Goal: Communication & Community: Ask a question

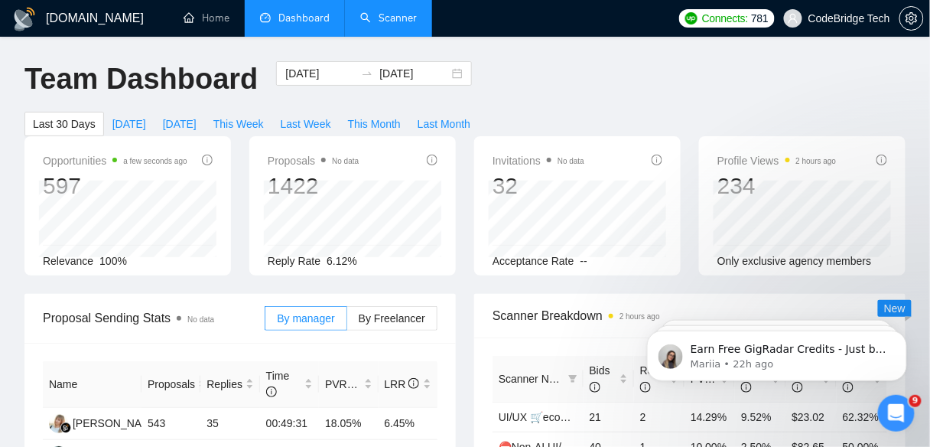
click at [410, 20] on link "Scanner" at bounding box center [388, 17] width 57 height 13
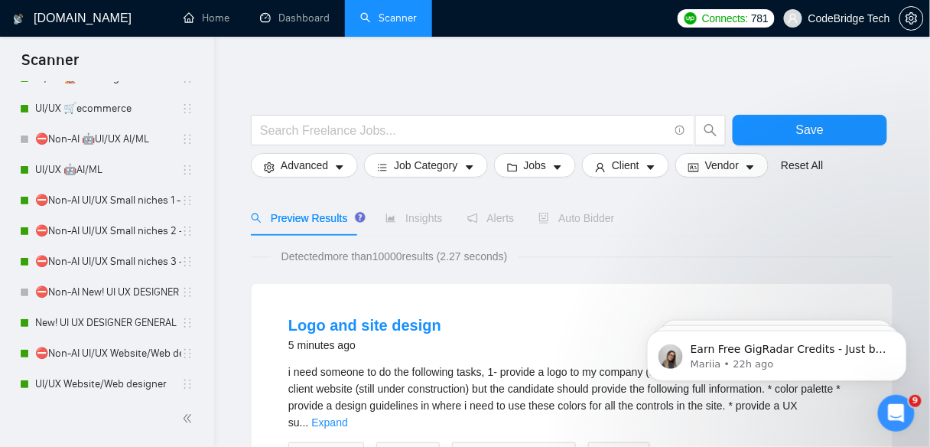
scroll to position [367, 0]
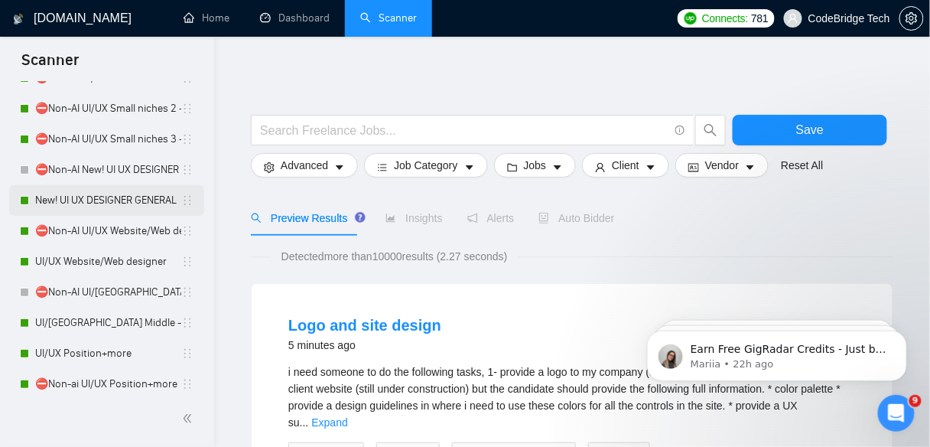
click at [84, 211] on link "New! UI UX DESIGNER GENERAL" at bounding box center [108, 200] width 146 height 31
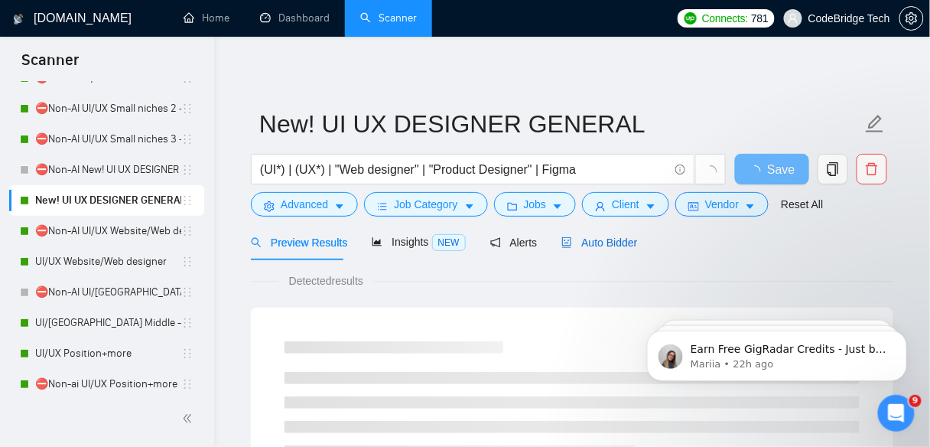
click at [598, 245] on span "Auto Bidder" at bounding box center [599, 242] width 76 height 12
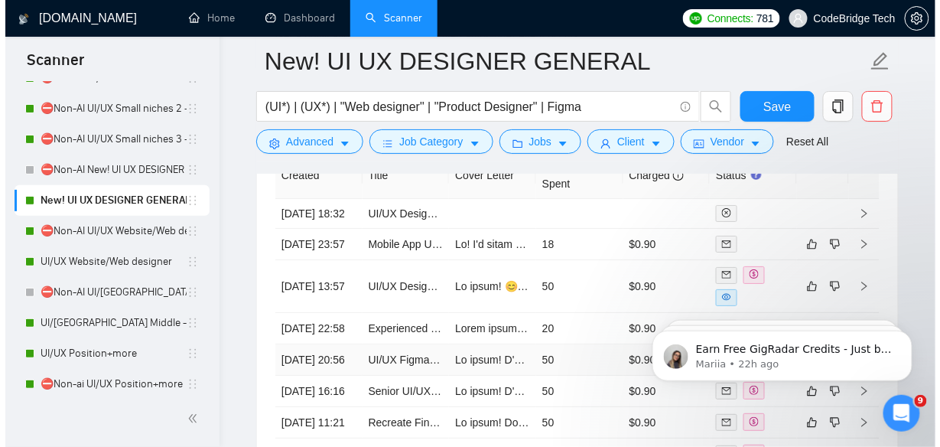
scroll to position [4223, 0]
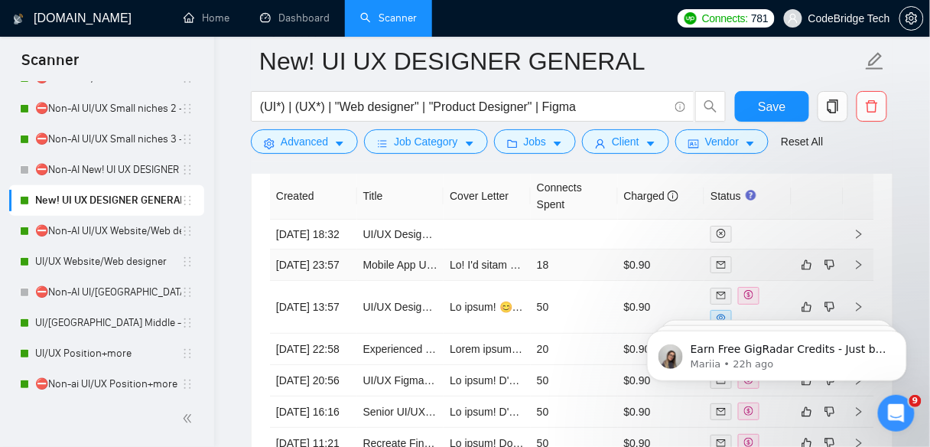
click at [369, 281] on td "Mobile App UX writer" at bounding box center [400, 264] width 87 height 31
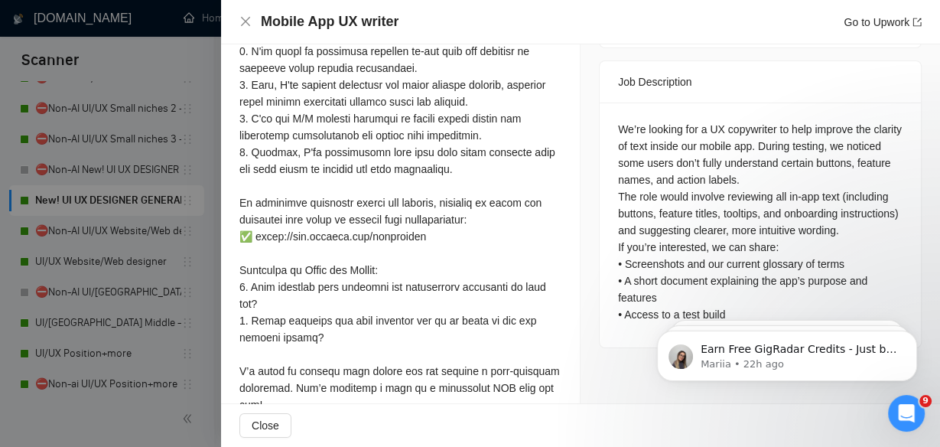
scroll to position [659, 0]
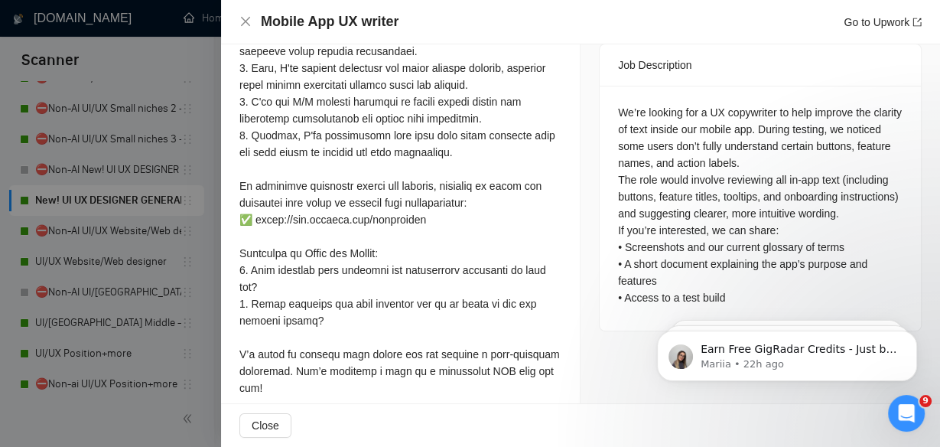
click at [111, 299] on div at bounding box center [470, 223] width 940 height 447
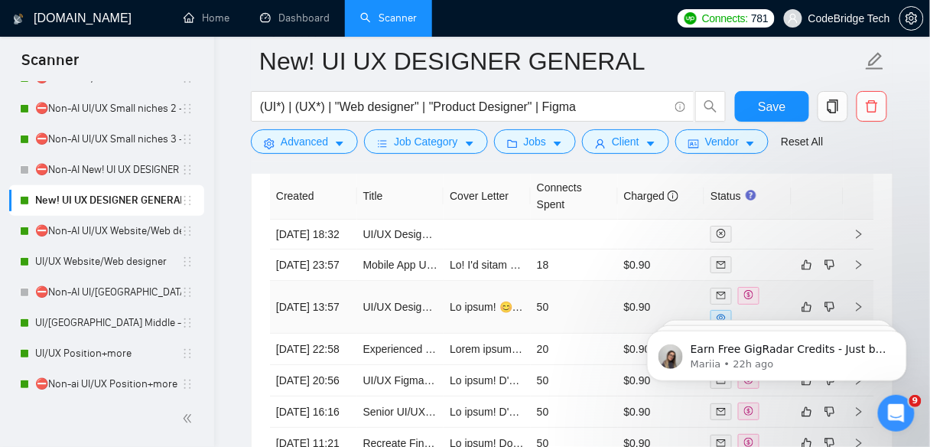
click at [519, 334] on td at bounding box center [487, 307] width 87 height 53
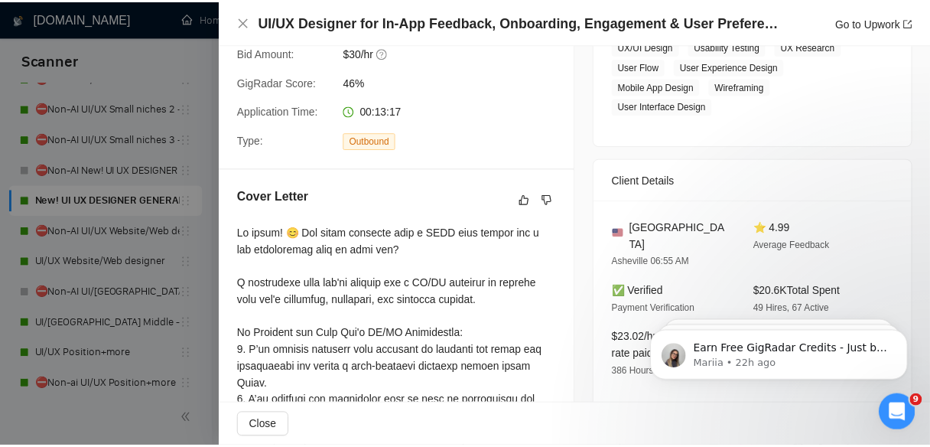
scroll to position [231, 0]
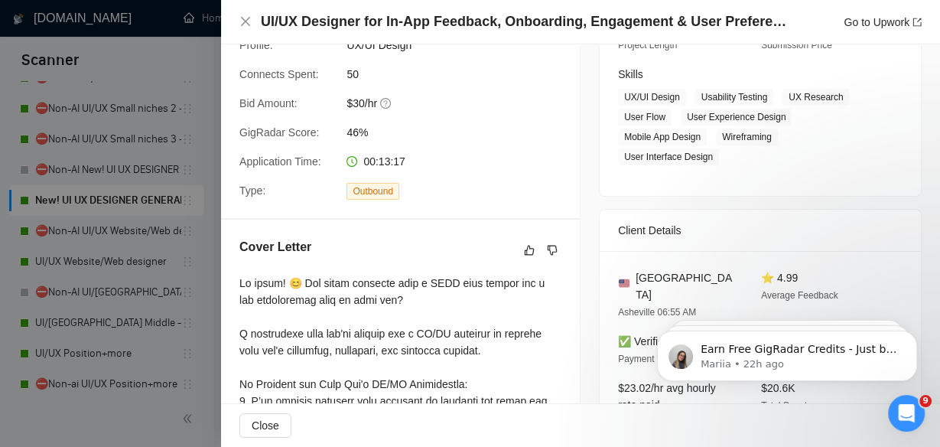
click at [67, 330] on div at bounding box center [470, 223] width 940 height 447
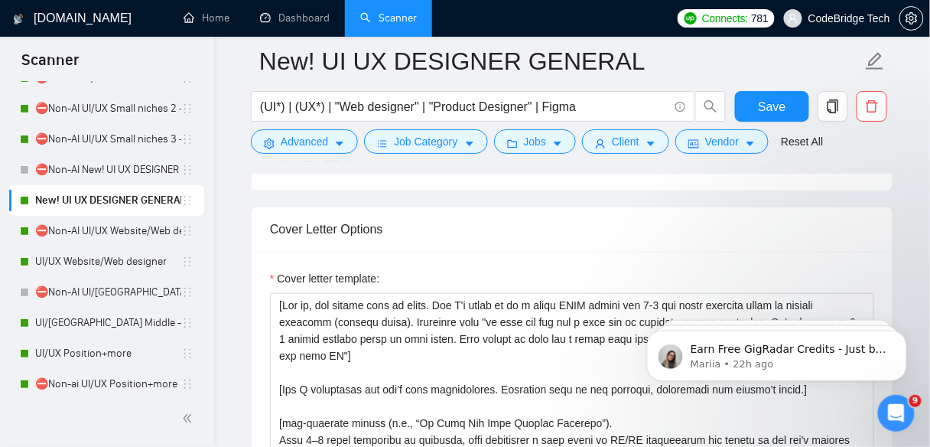
scroll to position [1652, 0]
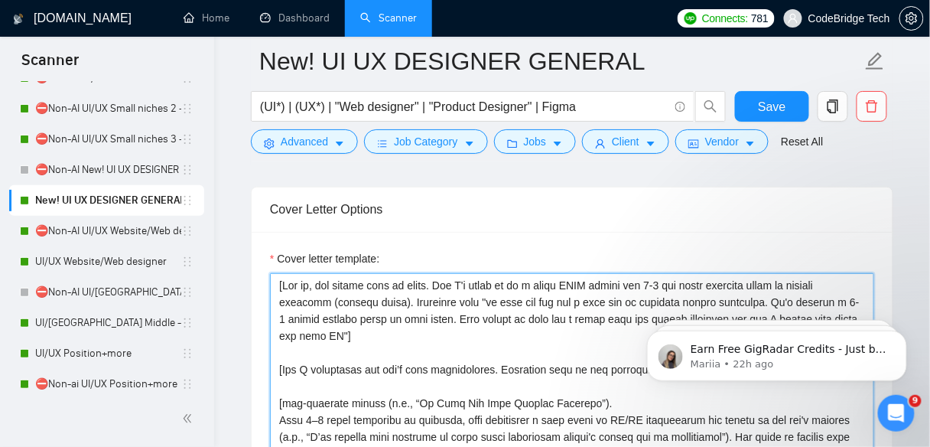
click at [522, 278] on textarea "Cover letter template:" at bounding box center [572, 445] width 604 height 344
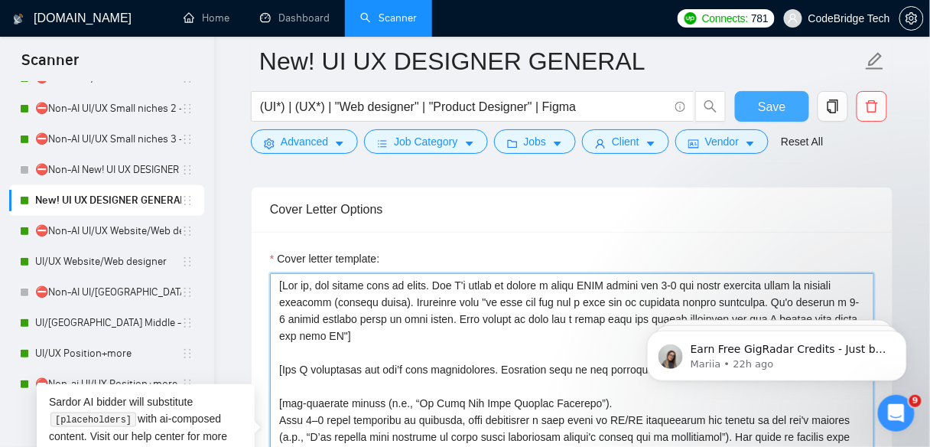
type textarea "[Say hi, add client name if known. Say I'm ready to sketch a quick FREE mockup …"
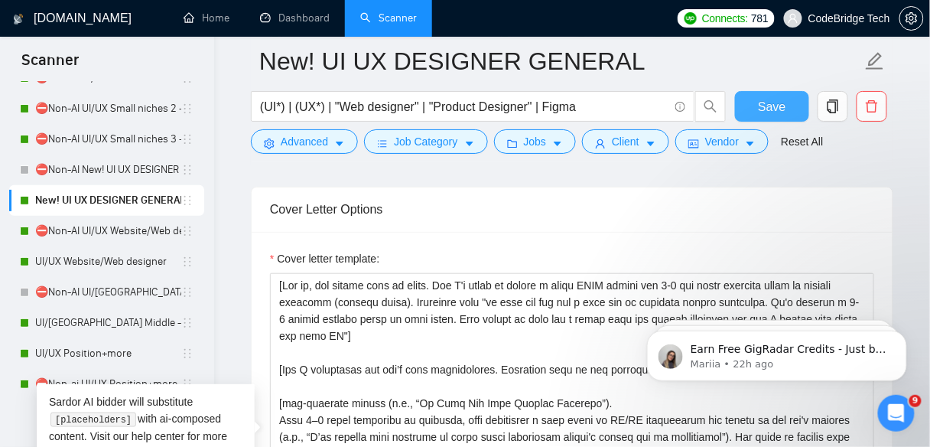
click at [768, 108] on span "Save" at bounding box center [772, 106] width 28 height 19
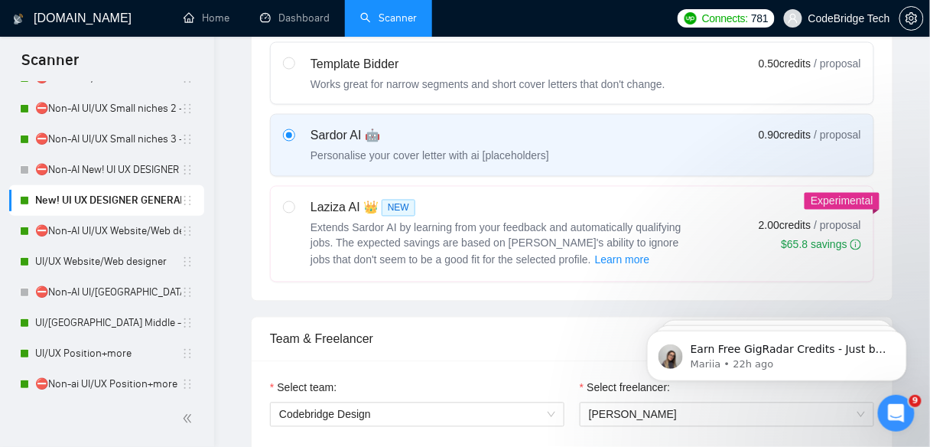
scroll to position [0, 0]
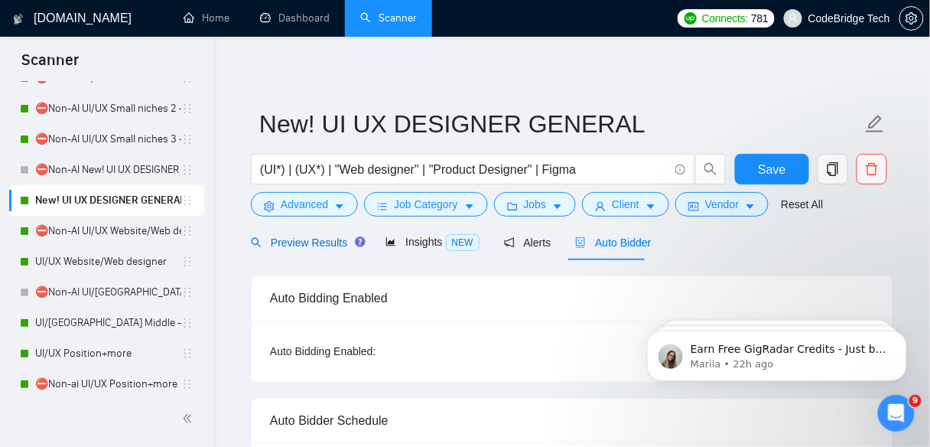
click at [301, 242] on span "Preview Results" at bounding box center [306, 242] width 110 height 12
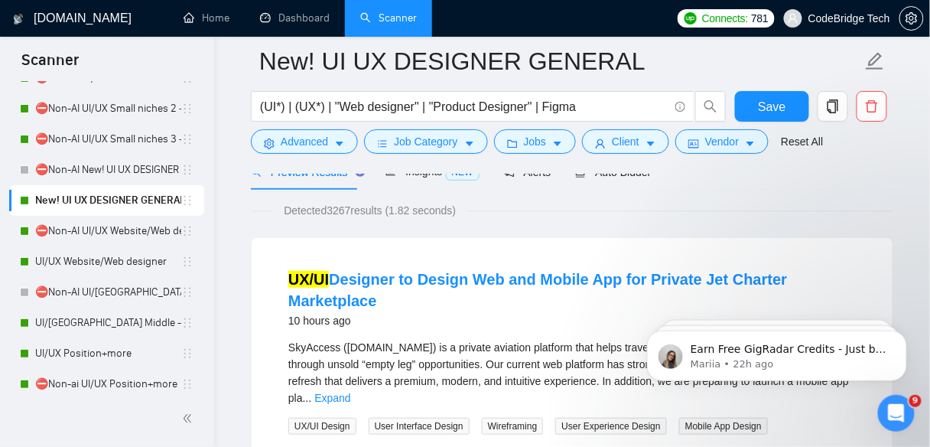
scroll to position [61, 0]
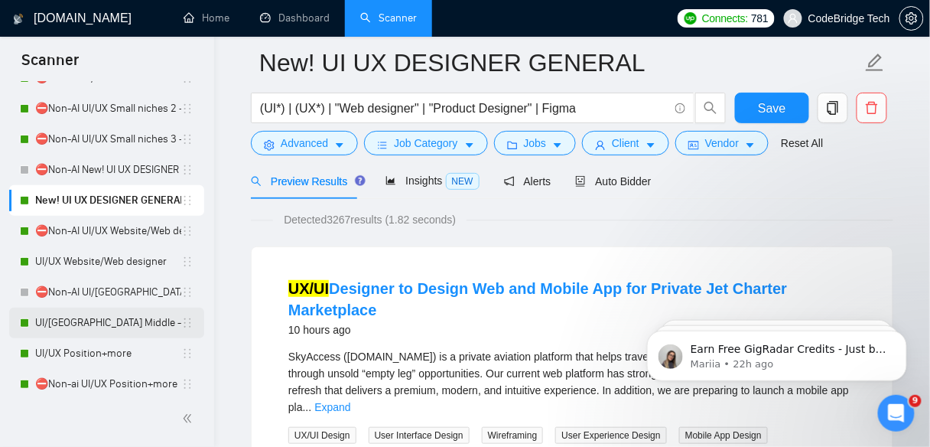
click at [126, 319] on link "UI/[GEOGRAPHIC_DATA] Middle - [GEOGRAPHIC_DATA], [GEOGRAPHIC_DATA], [GEOGRAPHIC…" at bounding box center [108, 323] width 146 height 31
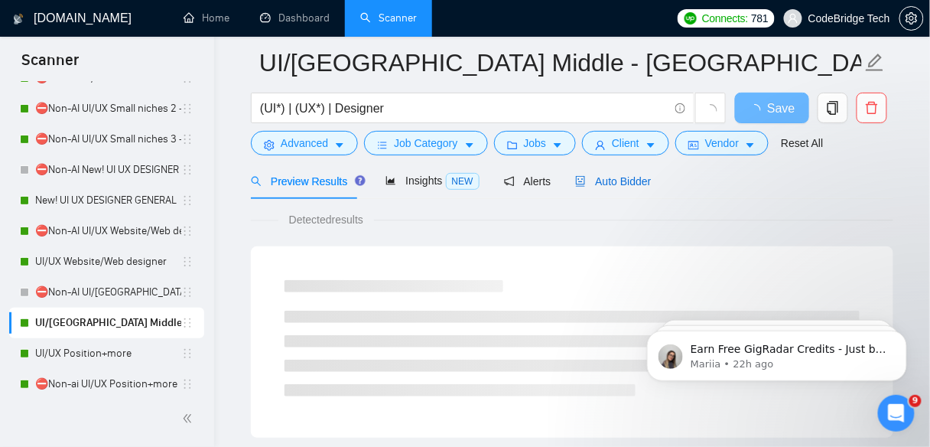
click at [597, 178] on span "Auto Bidder" at bounding box center [613, 181] width 76 height 12
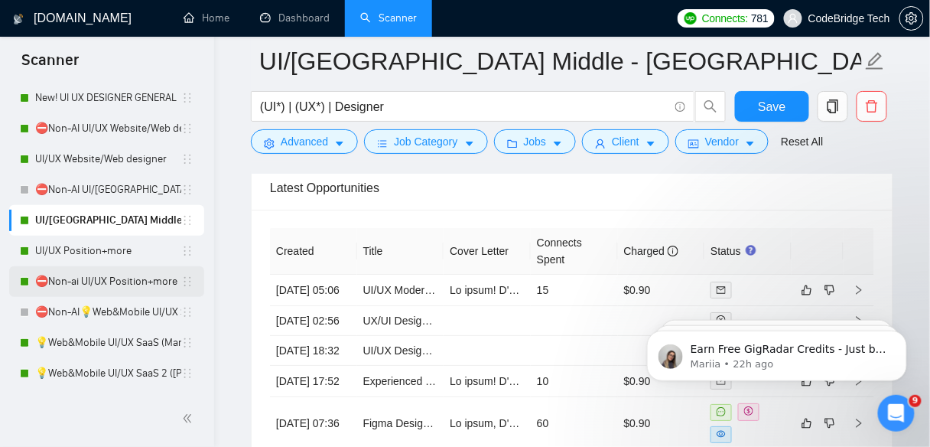
scroll to position [490, 0]
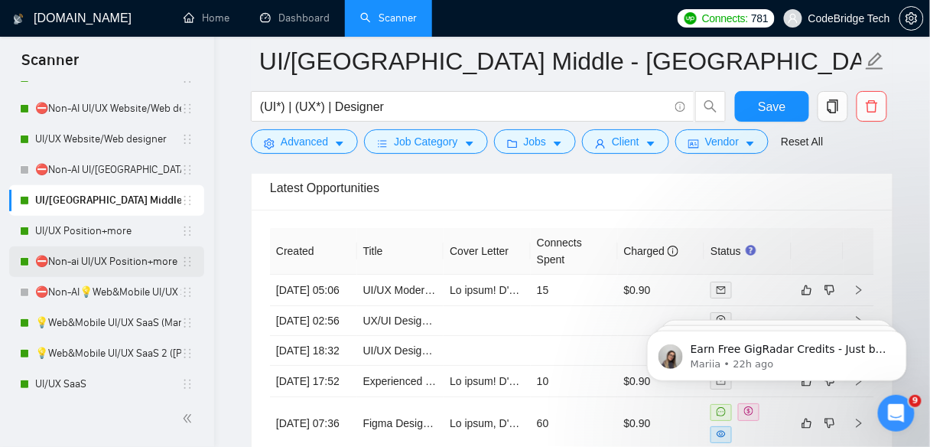
click at [126, 327] on link "💡Web&Mobile UI/UX SaaS (Mariia)" at bounding box center [108, 323] width 146 height 31
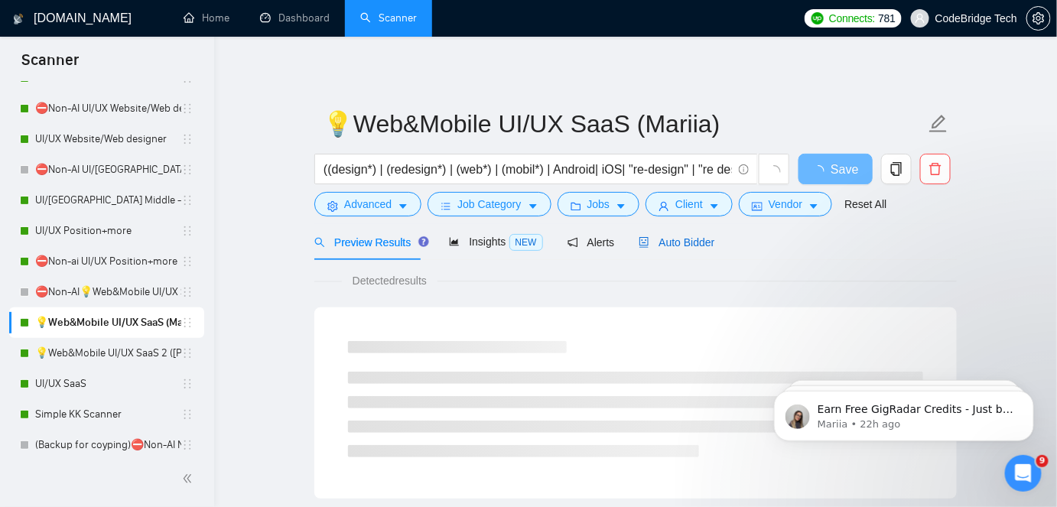
click at [640, 243] on icon "robot" at bounding box center [644, 242] width 9 height 11
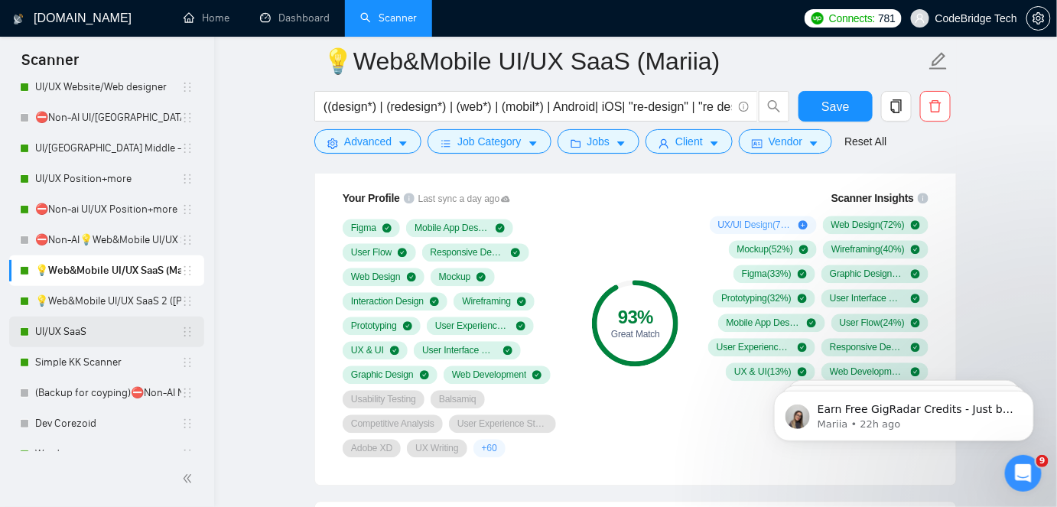
scroll to position [682, 0]
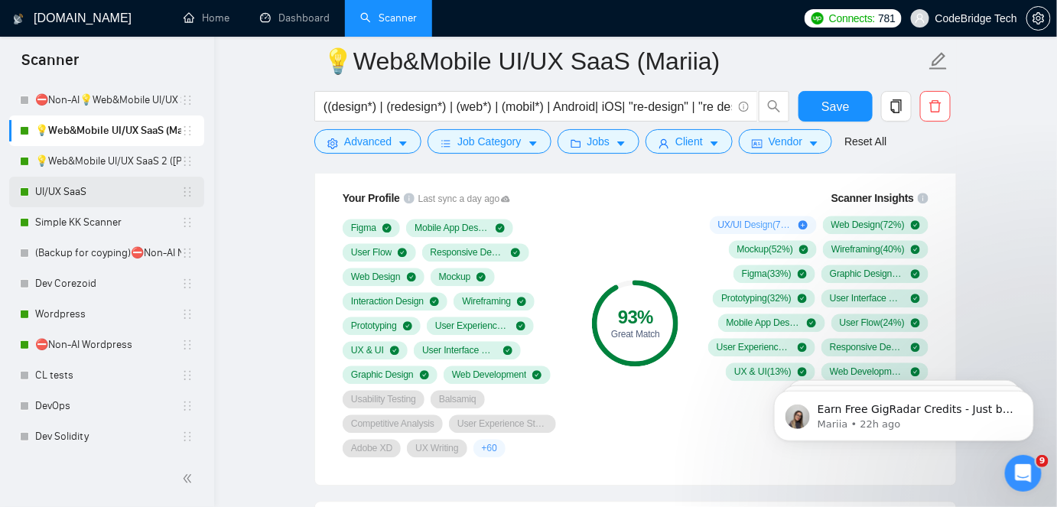
click at [108, 302] on link "Wordpress" at bounding box center [108, 314] width 146 height 31
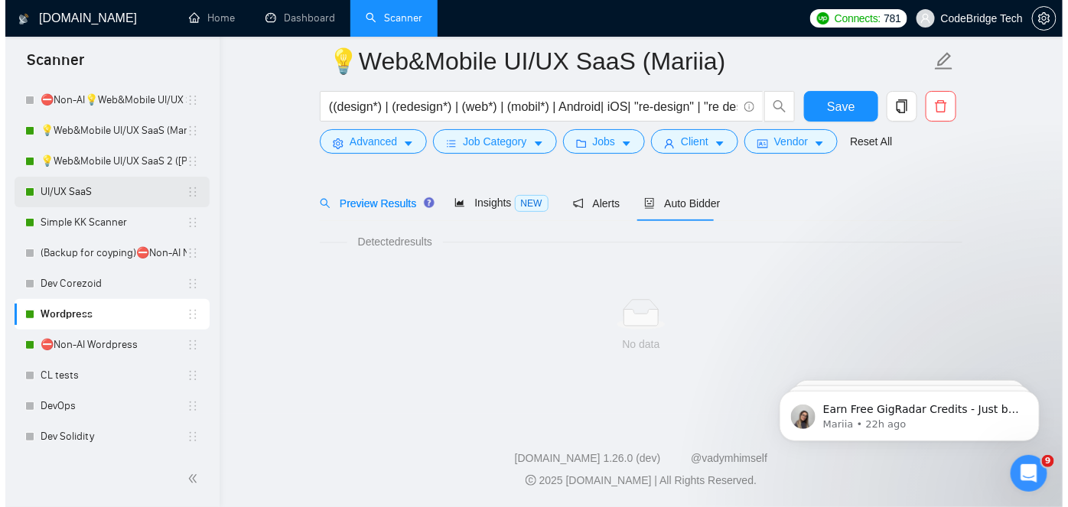
scroll to position [50, 0]
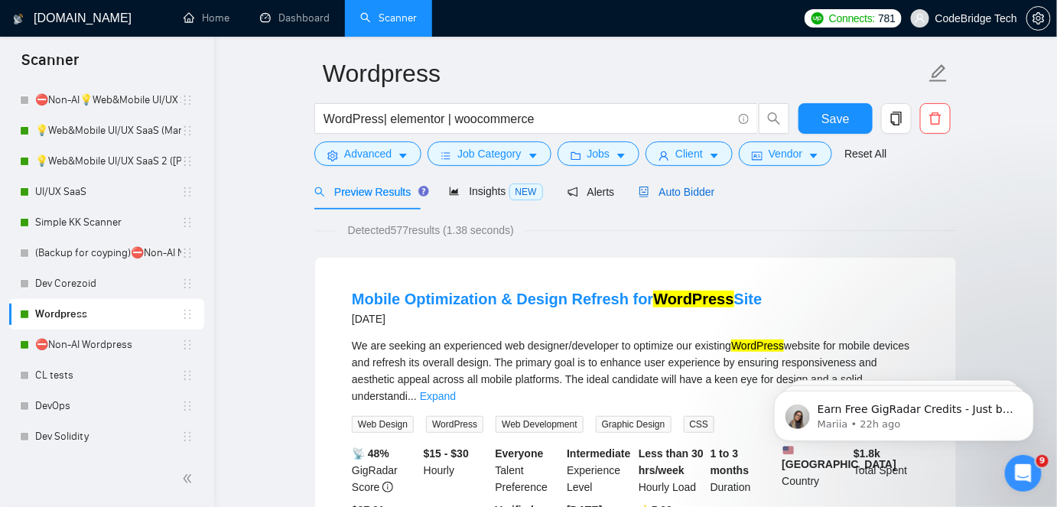
click at [698, 194] on span "Auto Bidder" at bounding box center [677, 192] width 76 height 12
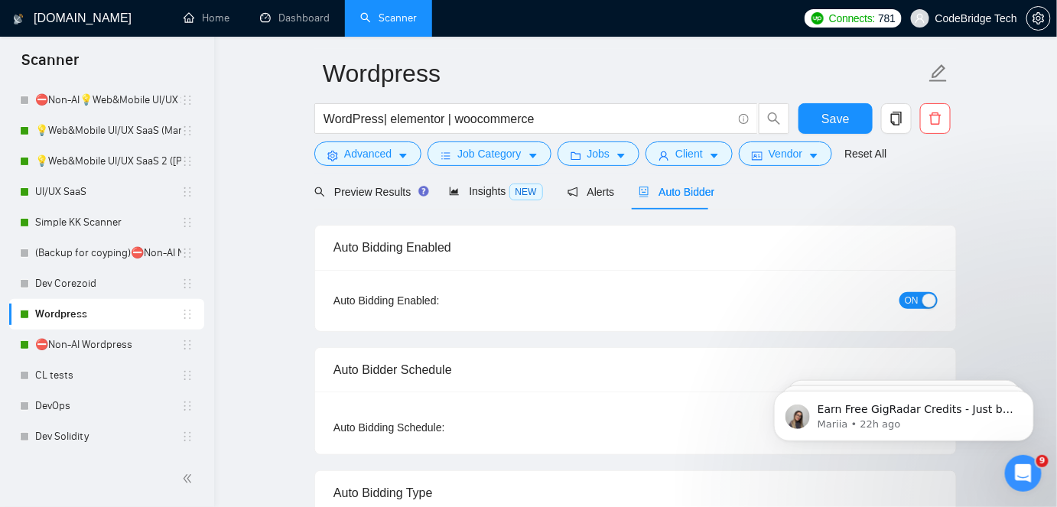
radio input "false"
radio input "true"
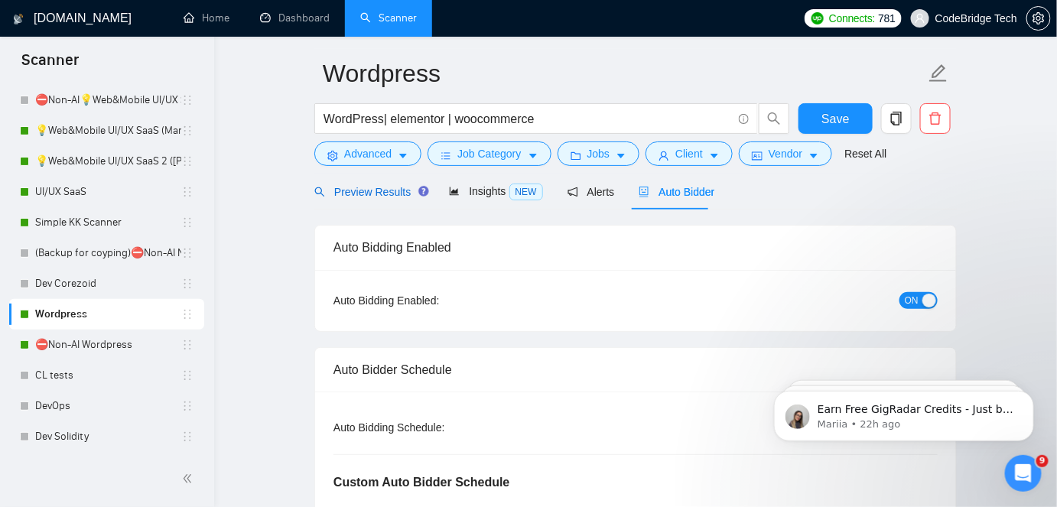
click at [379, 190] on span "Preview Results" at bounding box center [369, 192] width 110 height 12
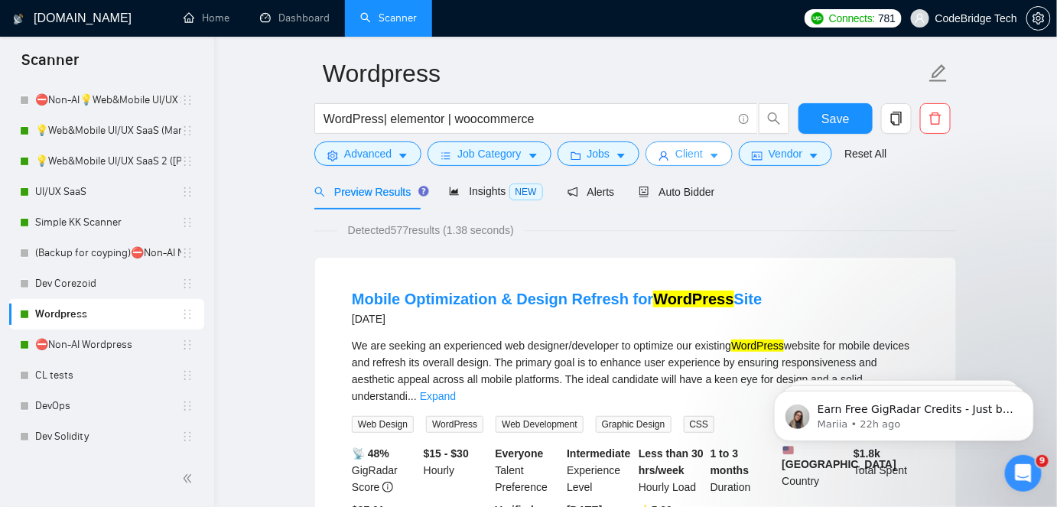
click at [659, 158] on icon "user" at bounding box center [664, 156] width 11 height 11
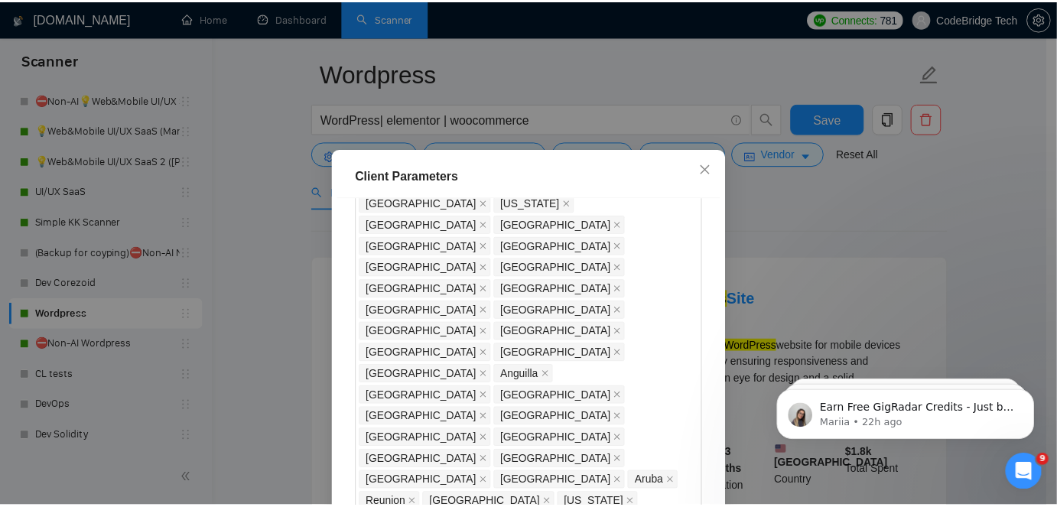
scroll to position [973, 0]
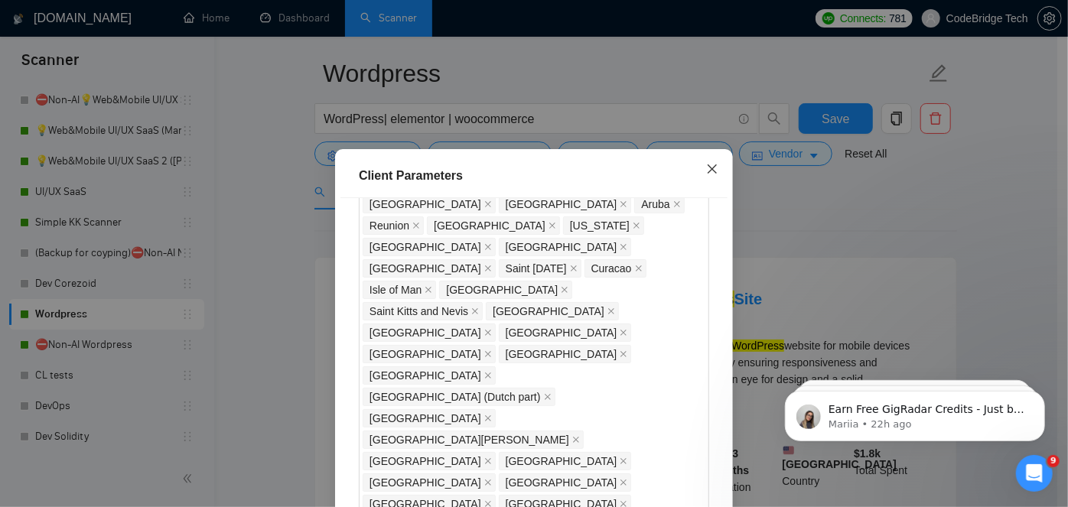
click at [709, 173] on icon "close" at bounding box center [712, 168] width 9 height 9
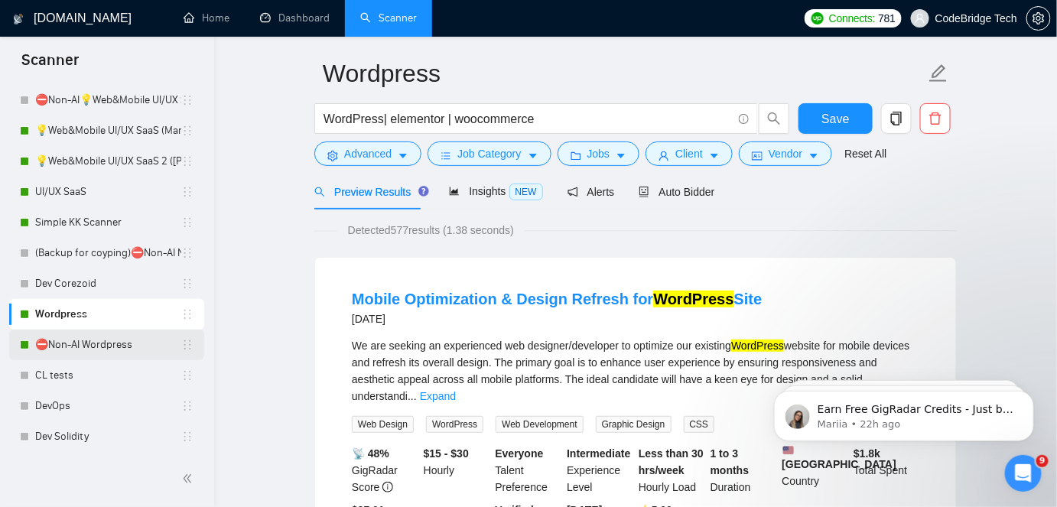
click at [123, 341] on link "⛔Non-AI Wordpress" at bounding box center [108, 345] width 146 height 31
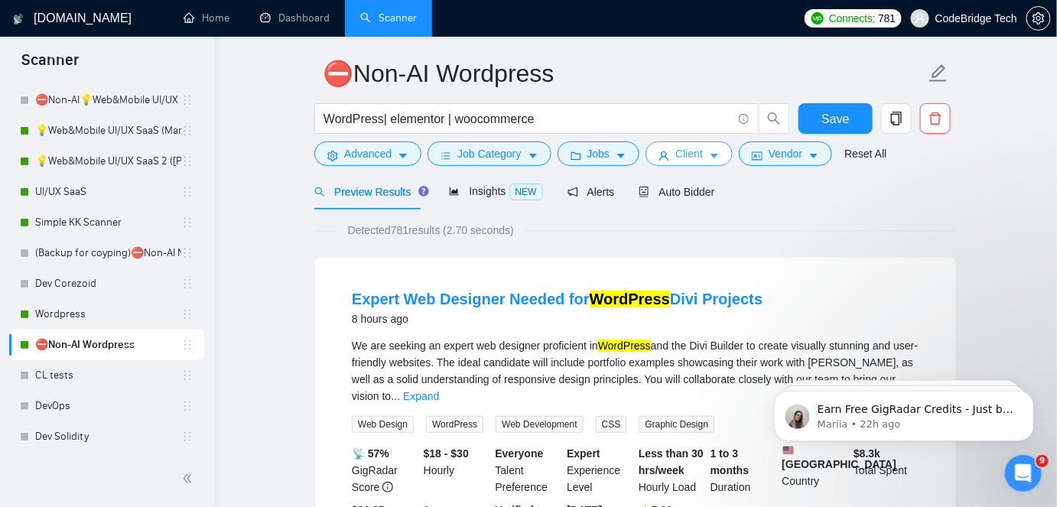
click at [675, 161] on span "Client" at bounding box center [689, 153] width 28 height 17
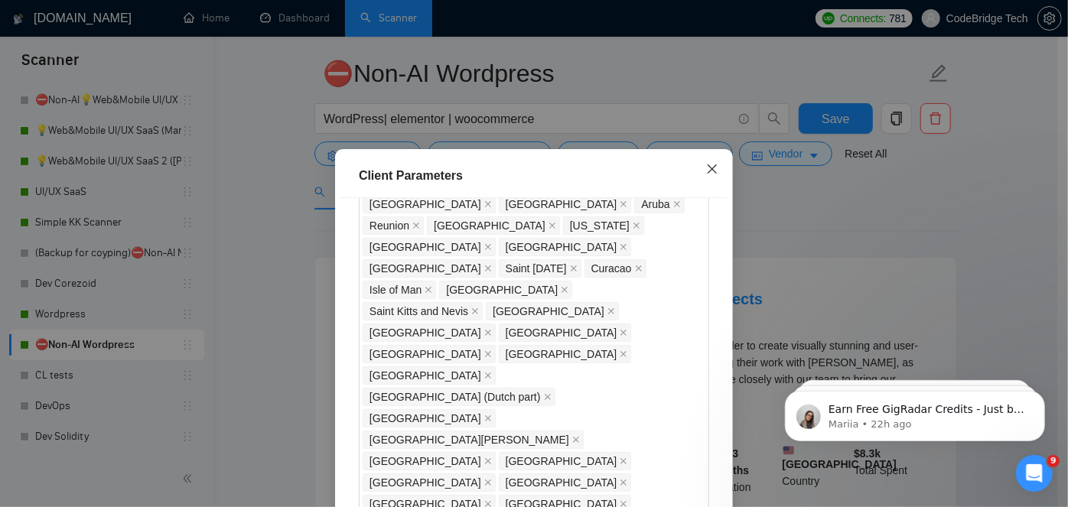
click at [711, 164] on icon "close" at bounding box center [712, 169] width 12 height 12
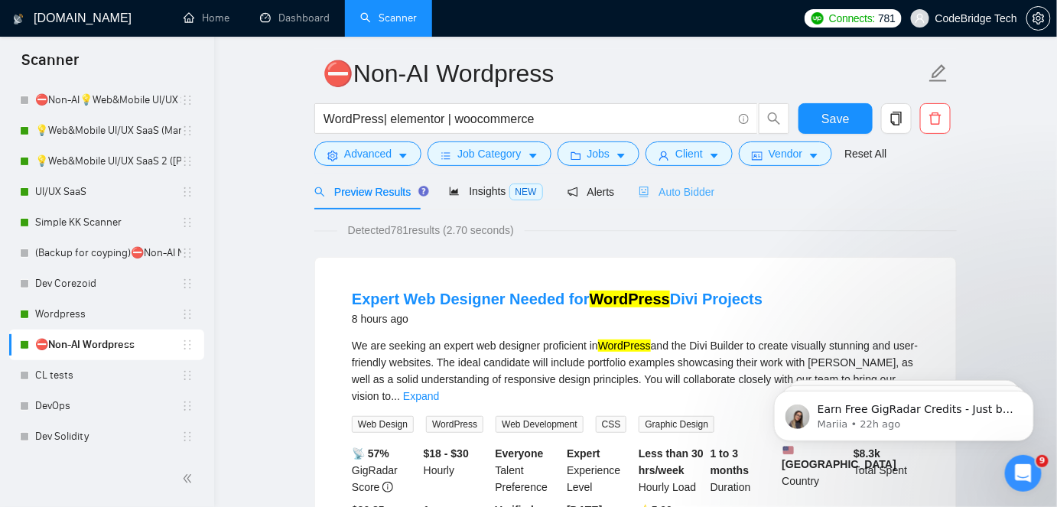
click at [681, 201] on div "Auto Bidder" at bounding box center [677, 192] width 76 height 36
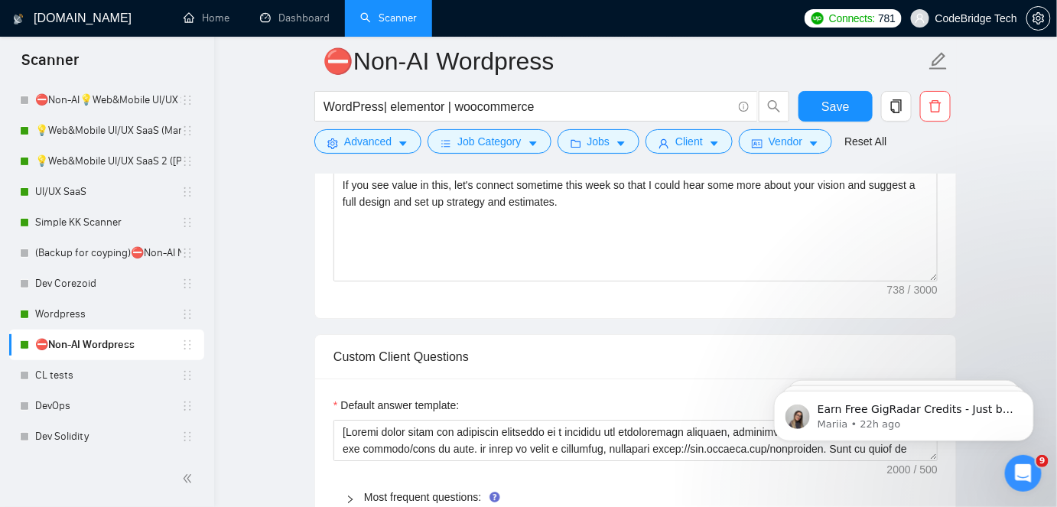
scroll to position [1720, 0]
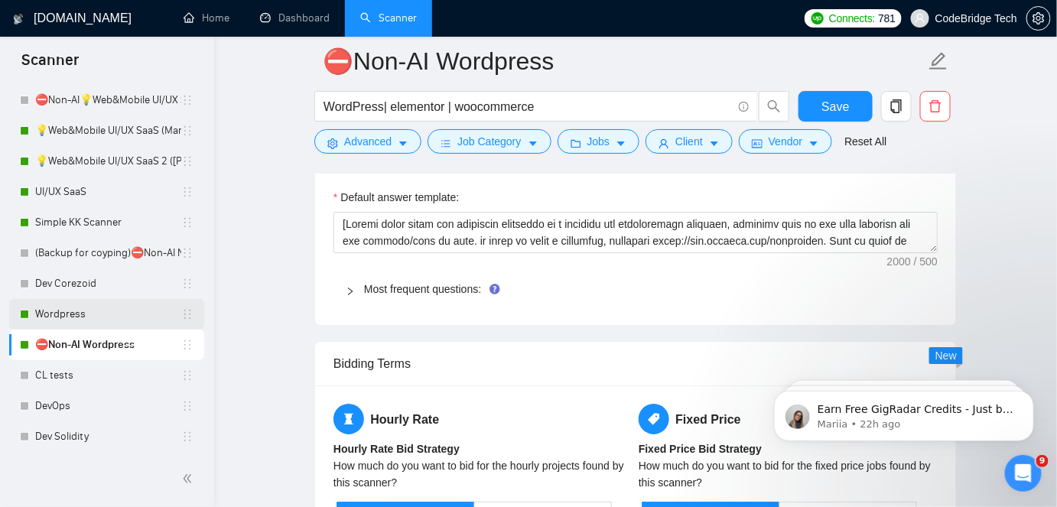
click at [125, 314] on link "Wordpress" at bounding box center [108, 314] width 146 height 31
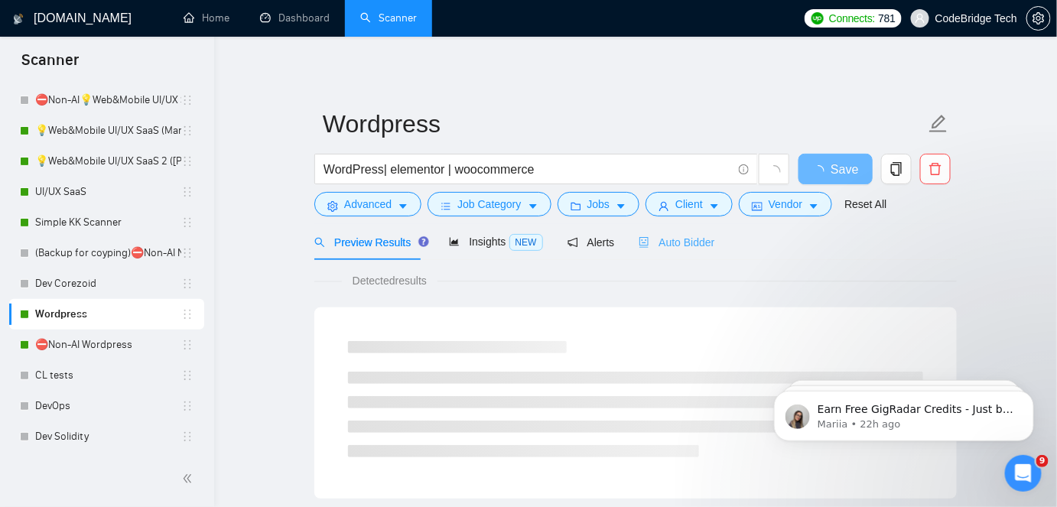
click at [706, 251] on div "Auto Bidder" at bounding box center [677, 242] width 76 height 36
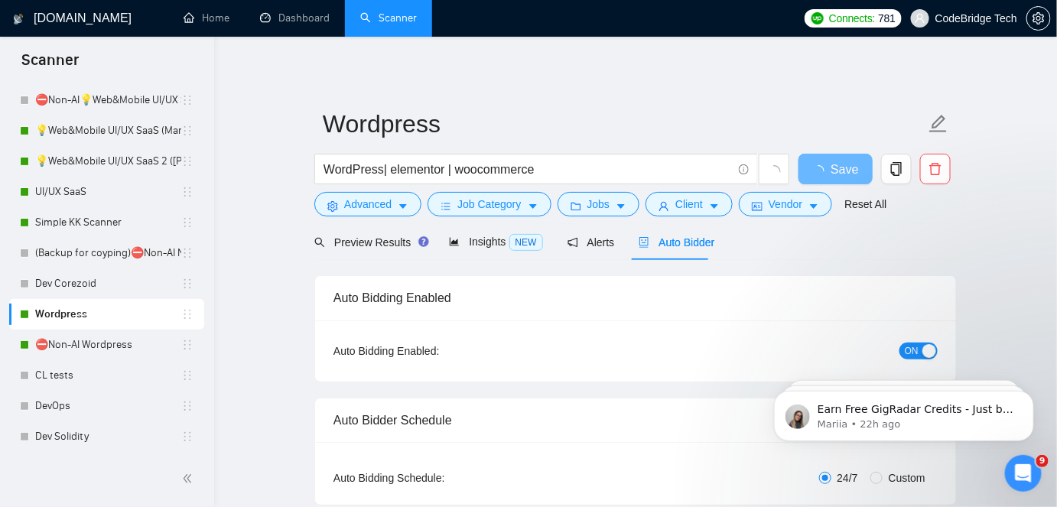
radio input "false"
radio input "true"
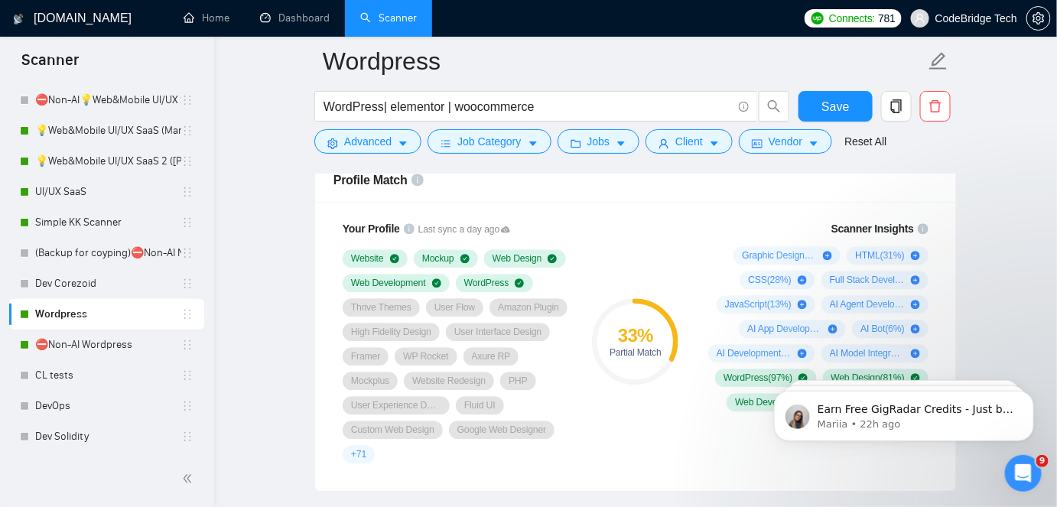
scroll to position [1182, 0]
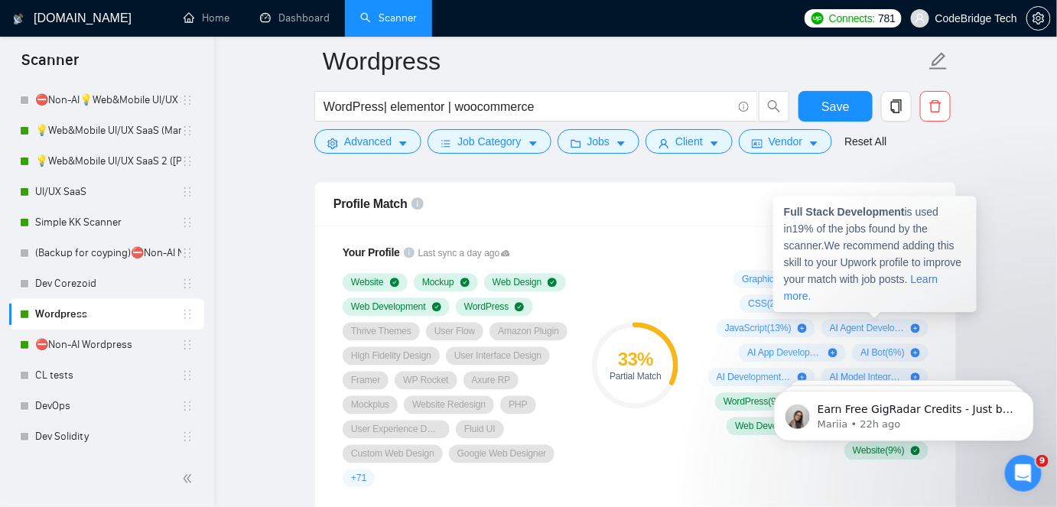
click at [857, 300] on span "Full Stack Development ( 19 %)" at bounding box center [867, 304] width 75 height 12
drag, startPoint x: 832, startPoint y: 296, endPoint x: 848, endPoint y: 297, distance: 16.1
click at [848, 298] on span "Full Stack Development ( 19 %)" at bounding box center [867, 304] width 75 height 12
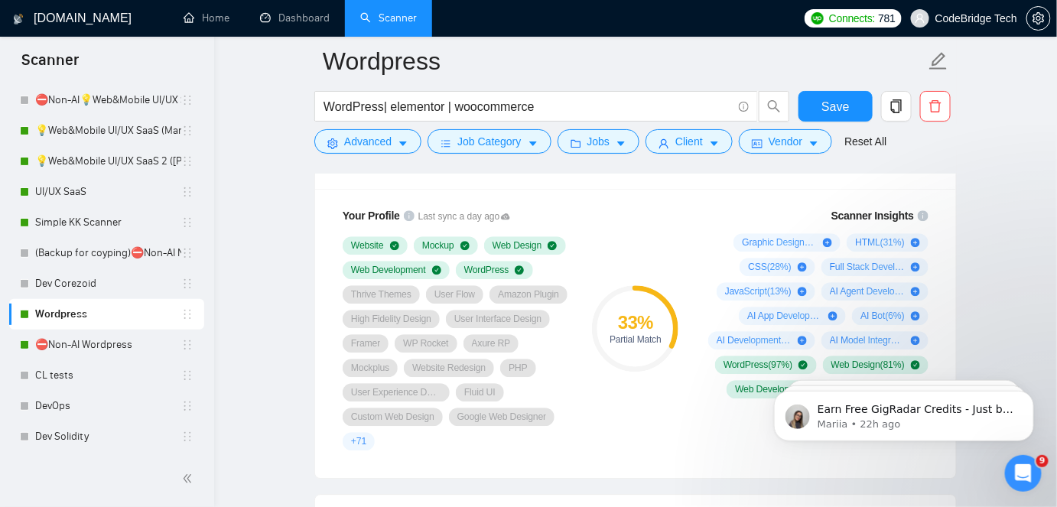
scroll to position [1251, 0]
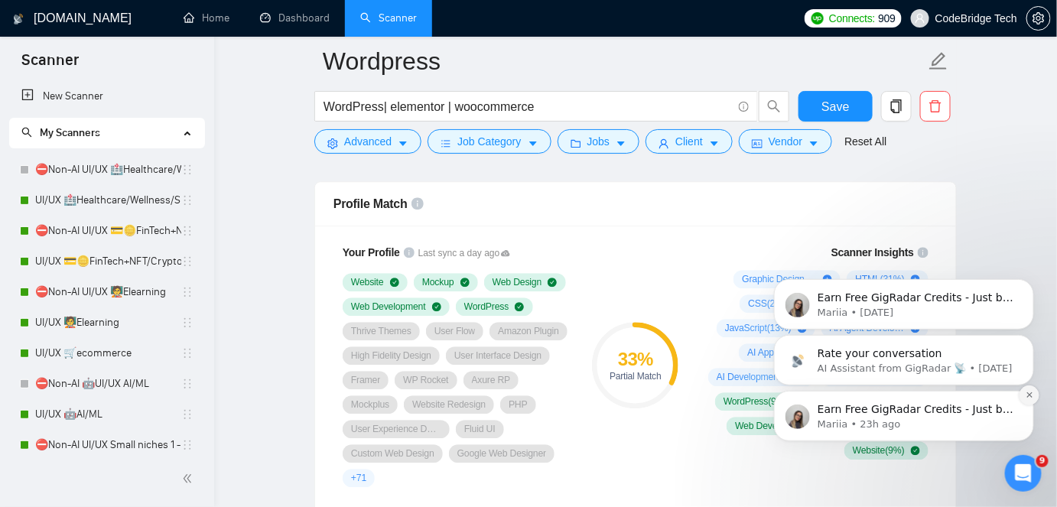
click at [1028, 395] on icon "Dismiss notification" at bounding box center [1029, 394] width 8 height 8
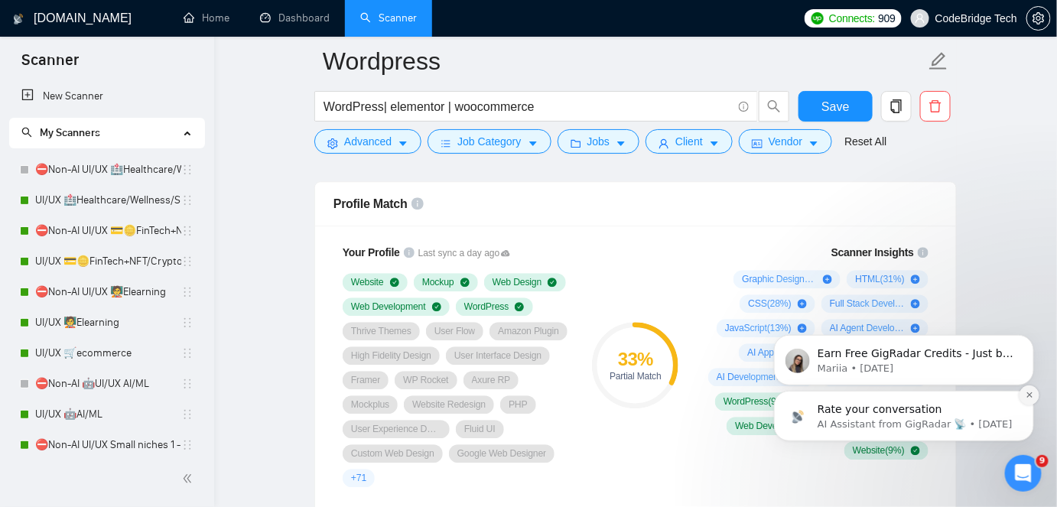
click at [1029, 394] on icon "Dismiss notification" at bounding box center [1029, 394] width 8 height 8
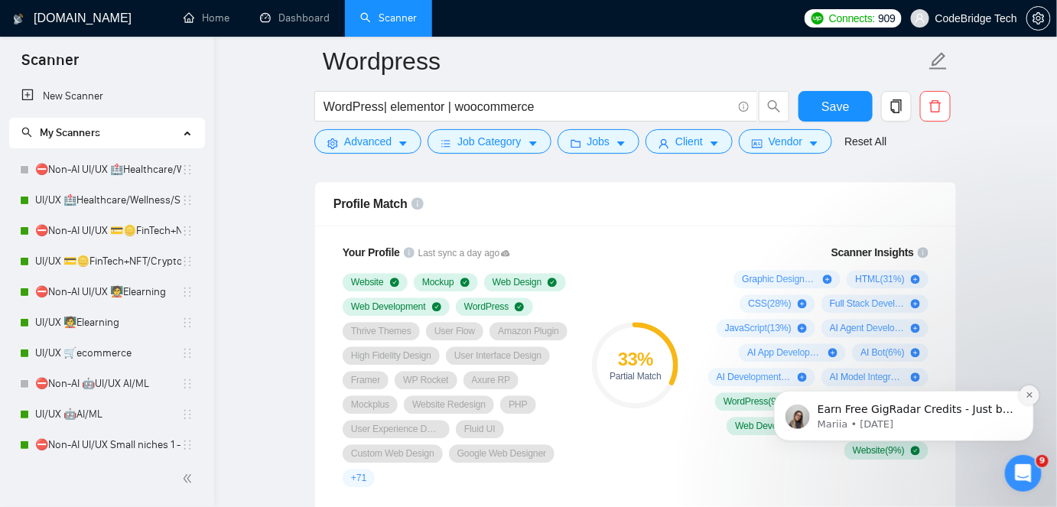
click at [1028, 391] on icon "Dismiss notification" at bounding box center [1029, 394] width 8 height 8
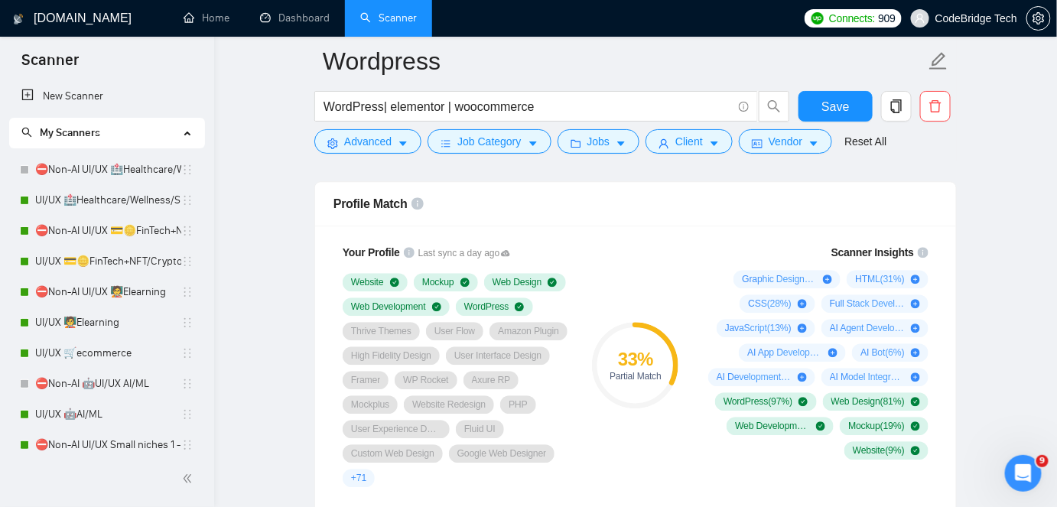
click at [950, 479] on div "Your Profile Last sync a day ago Website Mockup Web Design Web Development Word…" at bounding box center [635, 370] width 641 height 289
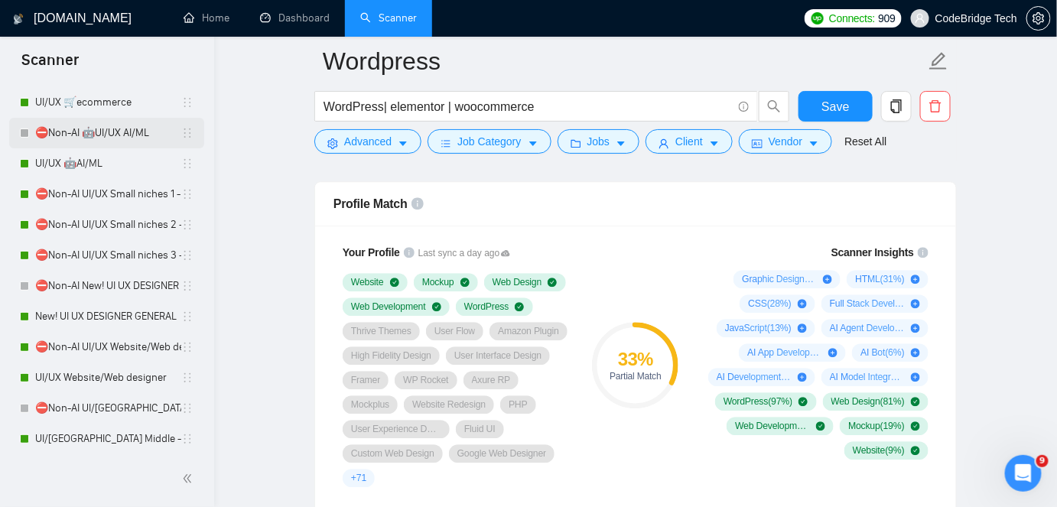
scroll to position [278, 0]
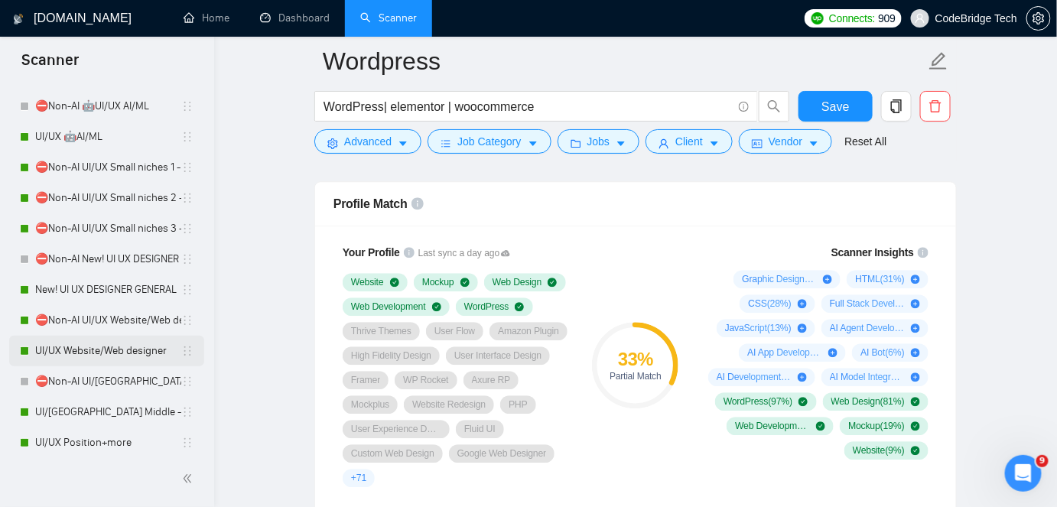
click at [120, 347] on link "UI/UX Website/Web designer" at bounding box center [108, 351] width 146 height 31
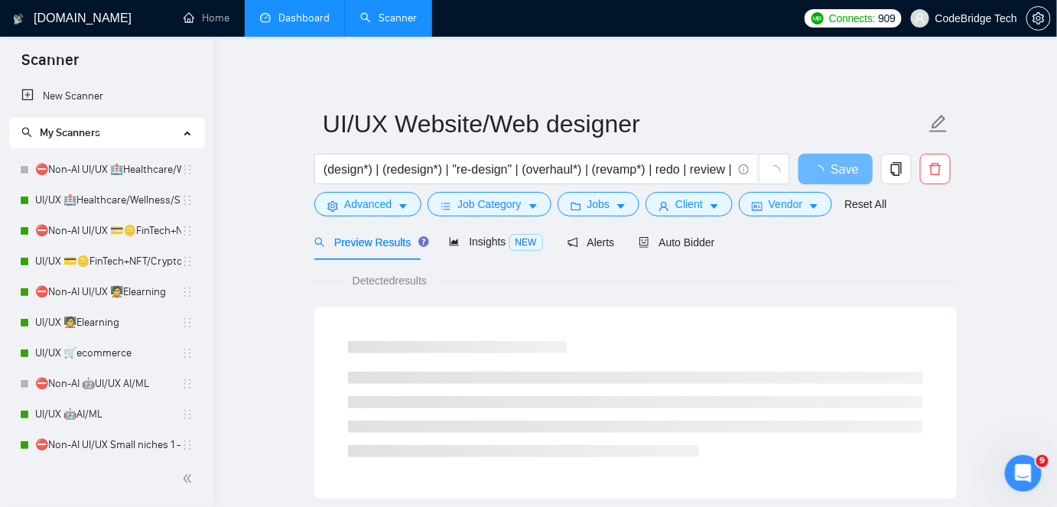
click at [311, 17] on link "Dashboard" at bounding box center [295, 17] width 70 height 13
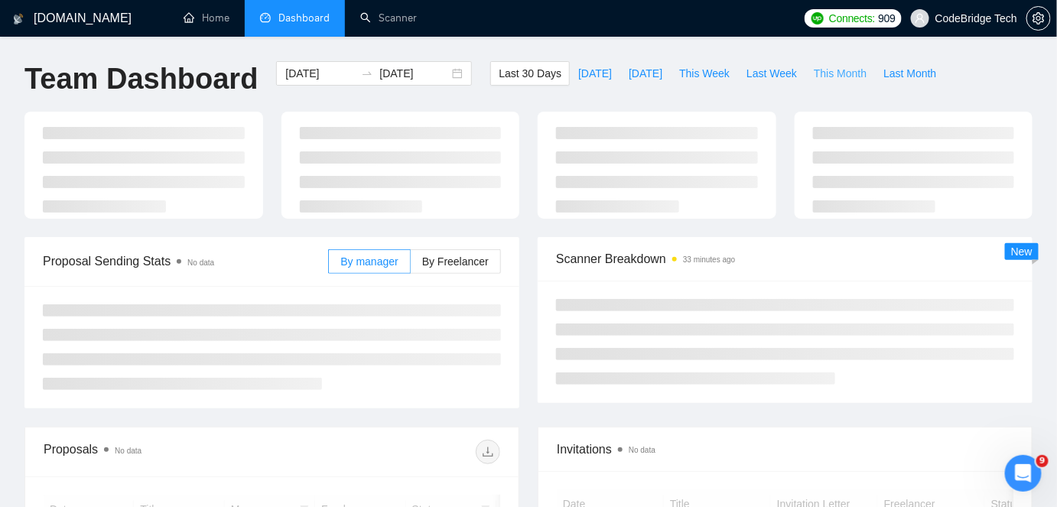
click at [832, 78] on span "This Month" at bounding box center [840, 73] width 53 height 17
type input "[DATE]"
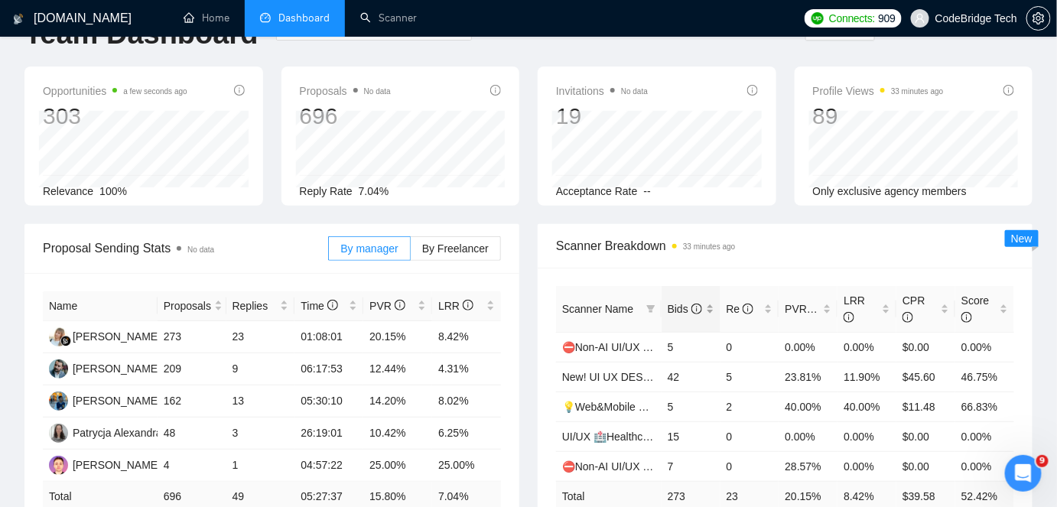
scroll to position [69, 0]
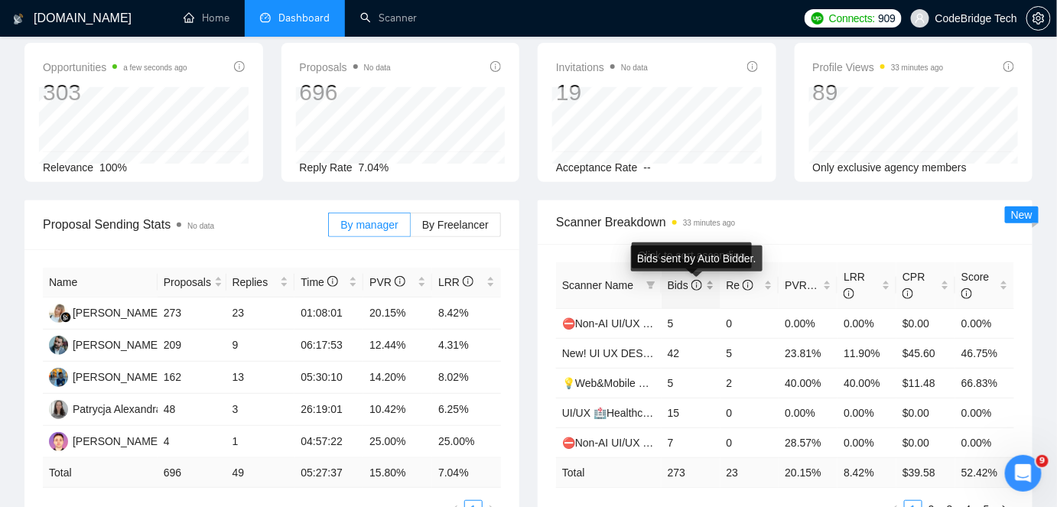
click at [698, 286] on icon "info-circle" at bounding box center [697, 285] width 11 height 11
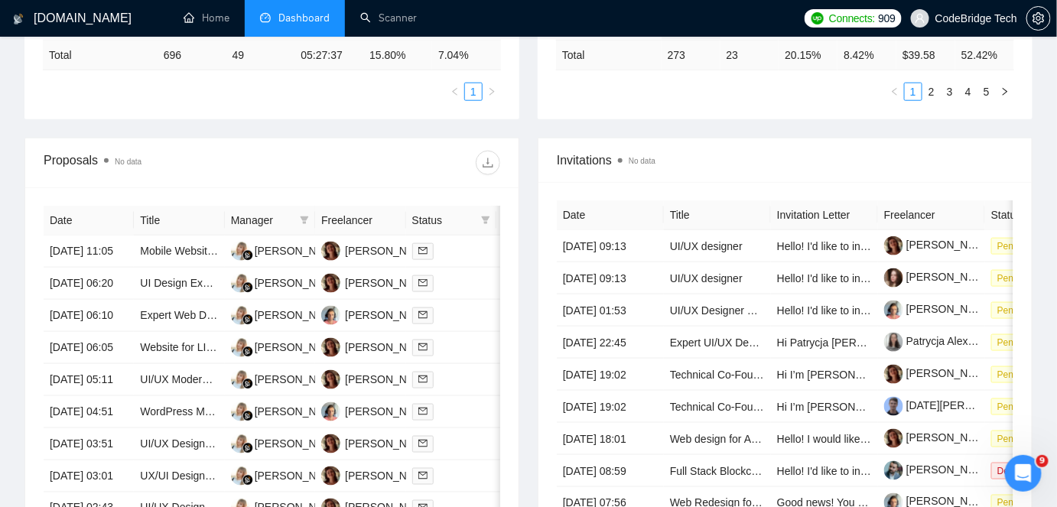
scroll to position [0, 0]
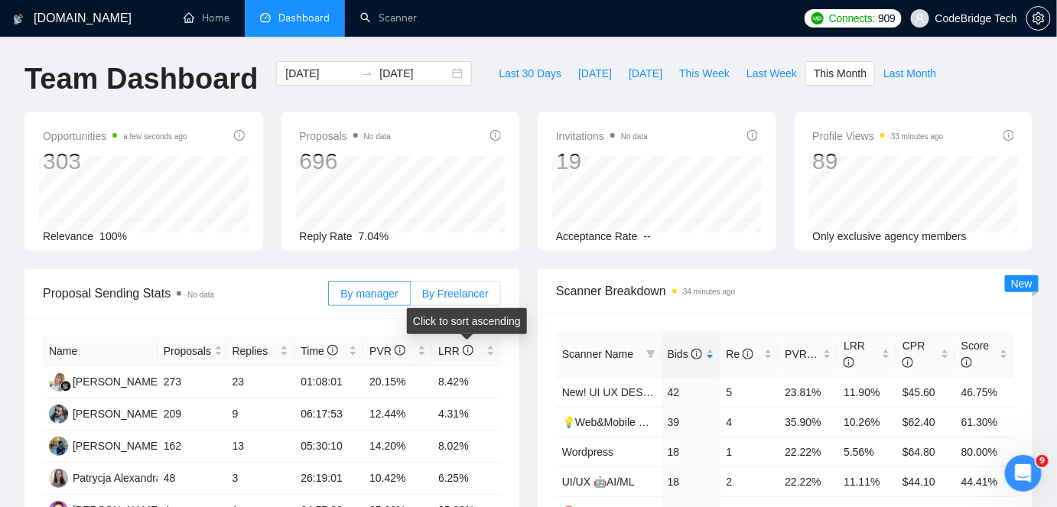
click at [470, 290] on span "By Freelancer" at bounding box center [455, 294] width 67 height 12
click at [411, 298] on input "By Freelancer" at bounding box center [411, 298] width 0 height 0
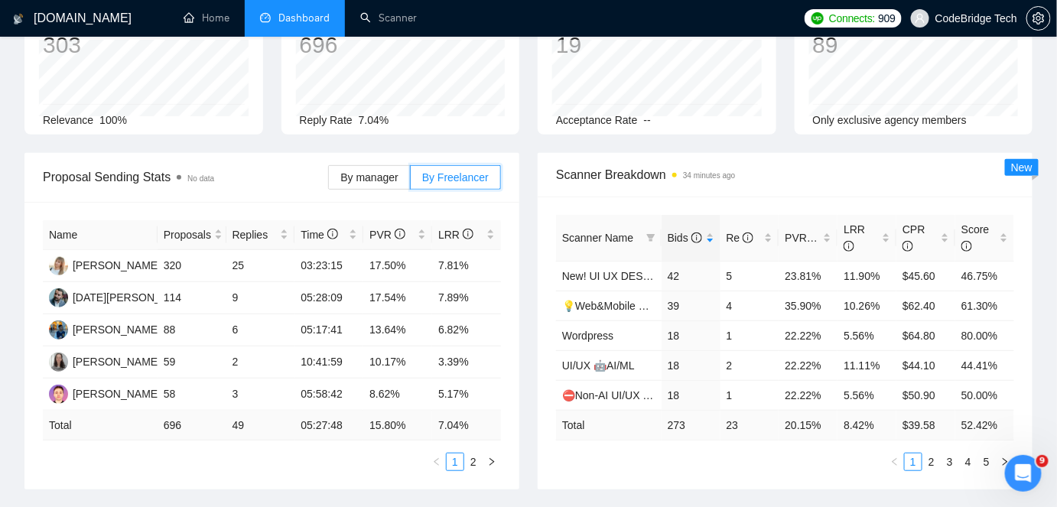
scroll to position [138, 0]
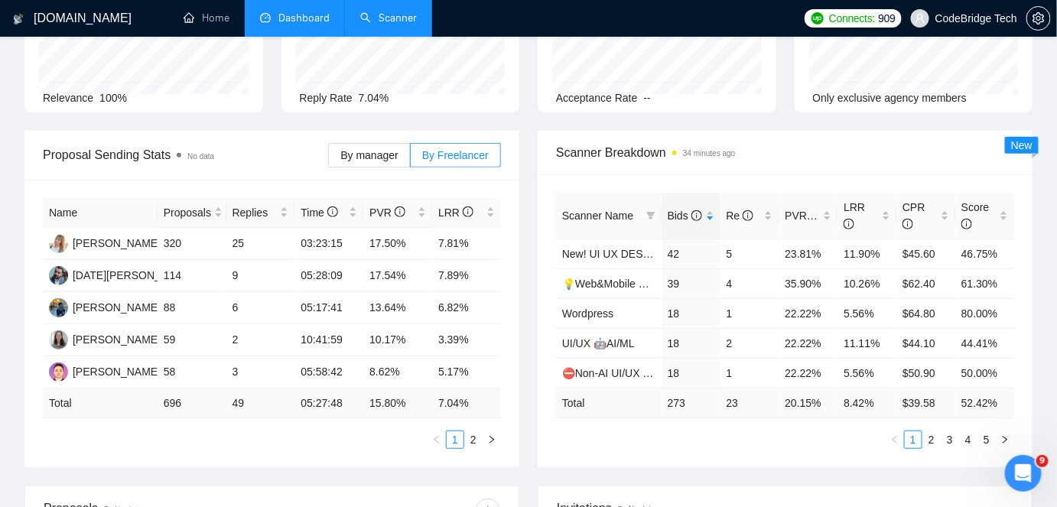
click at [366, 11] on link "Scanner" at bounding box center [388, 17] width 57 height 13
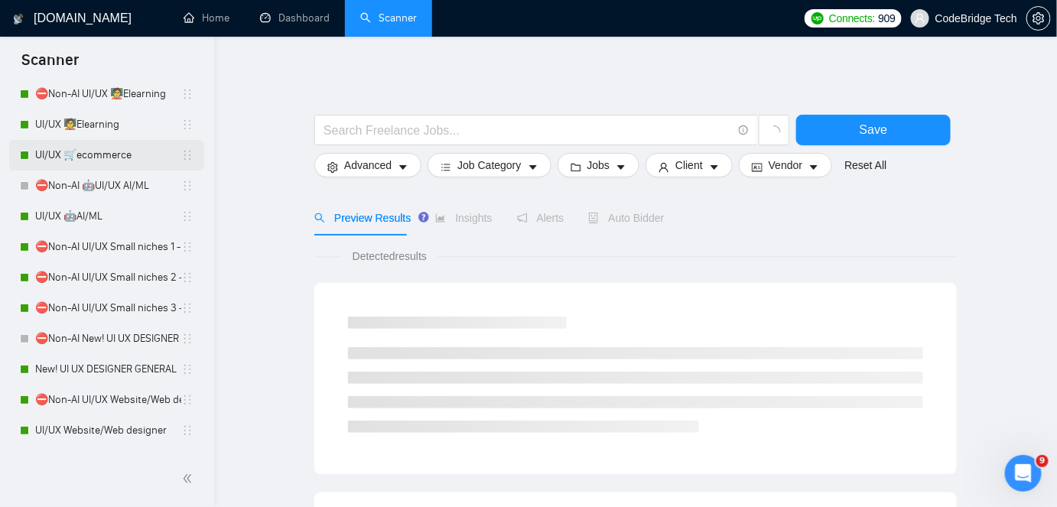
scroll to position [278, 0]
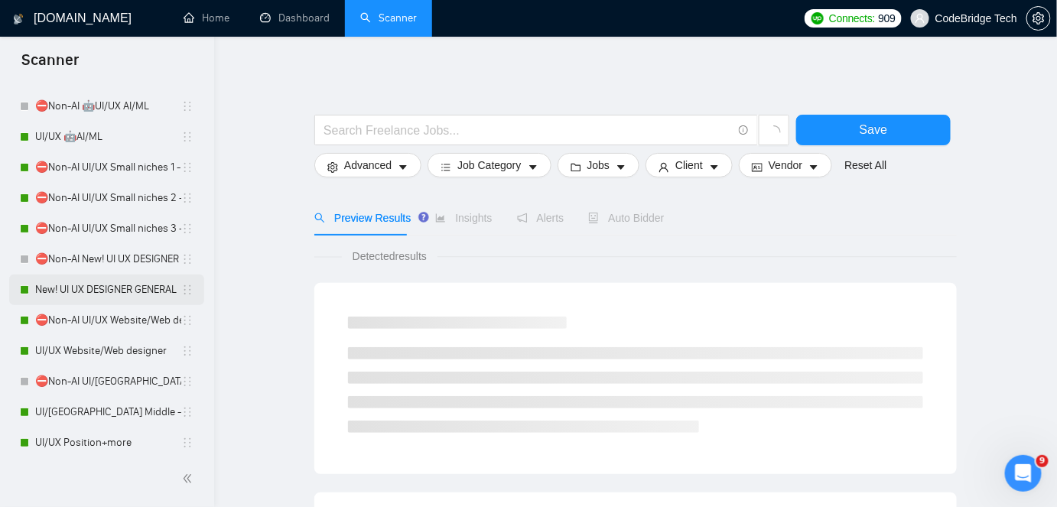
click at [76, 278] on link "New! UI UX DESIGNER GENERAL" at bounding box center [108, 290] width 146 height 31
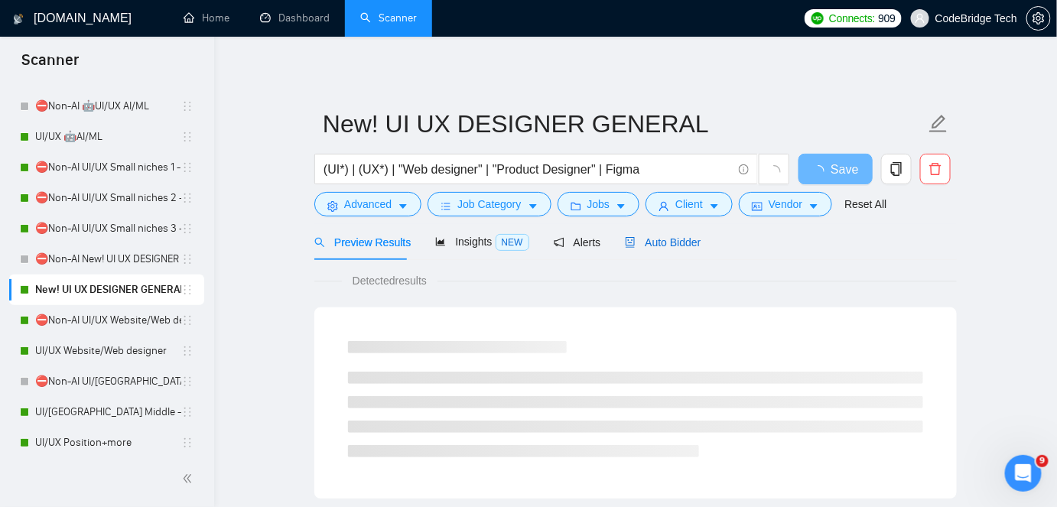
click at [659, 242] on span "Auto Bidder" at bounding box center [663, 242] width 76 height 12
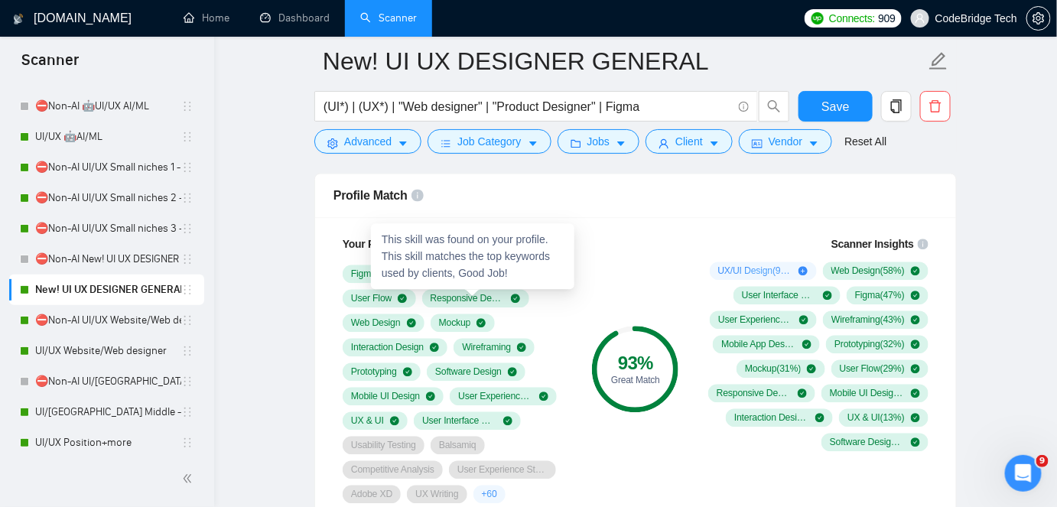
scroll to position [973, 0]
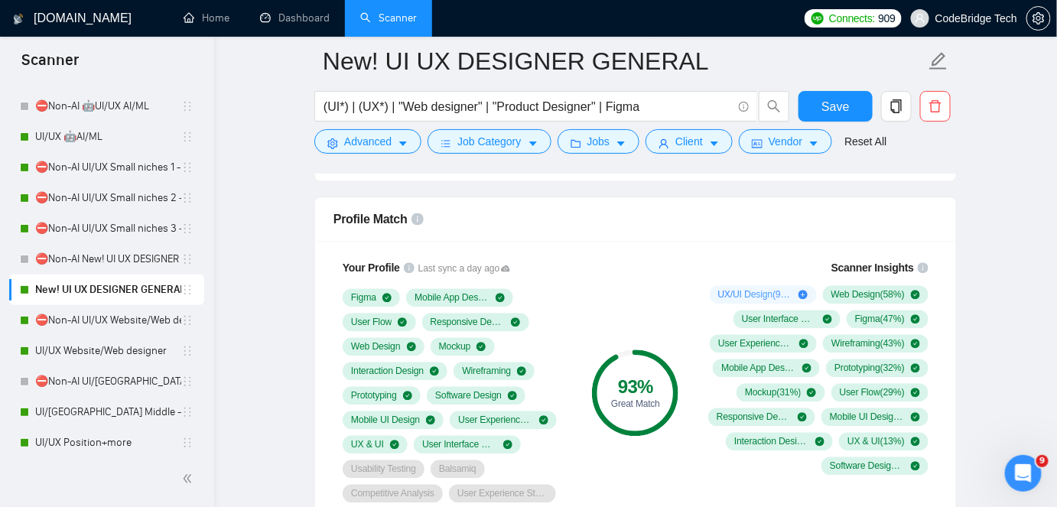
click at [1037, 472] on div "Open Intercom Messenger" at bounding box center [1022, 472] width 50 height 50
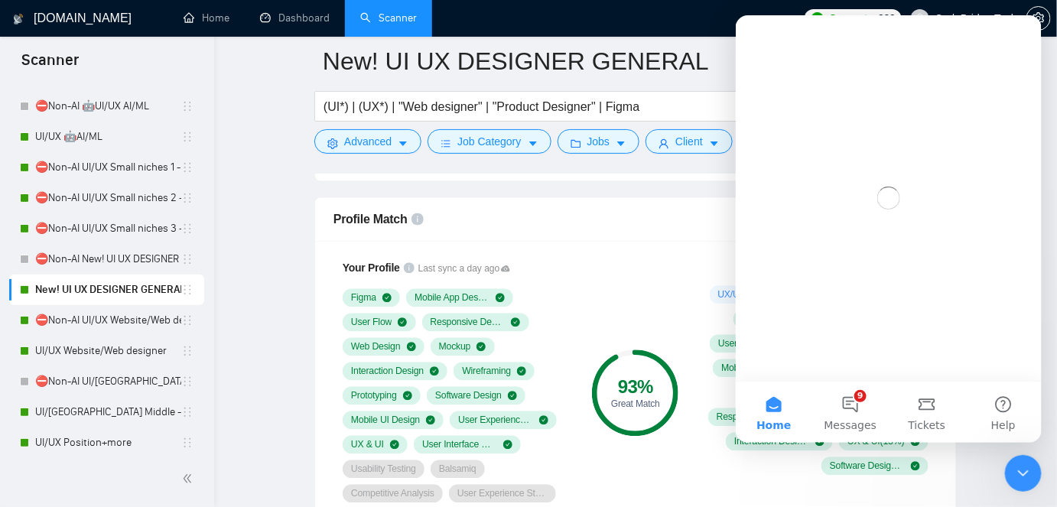
scroll to position [0, 0]
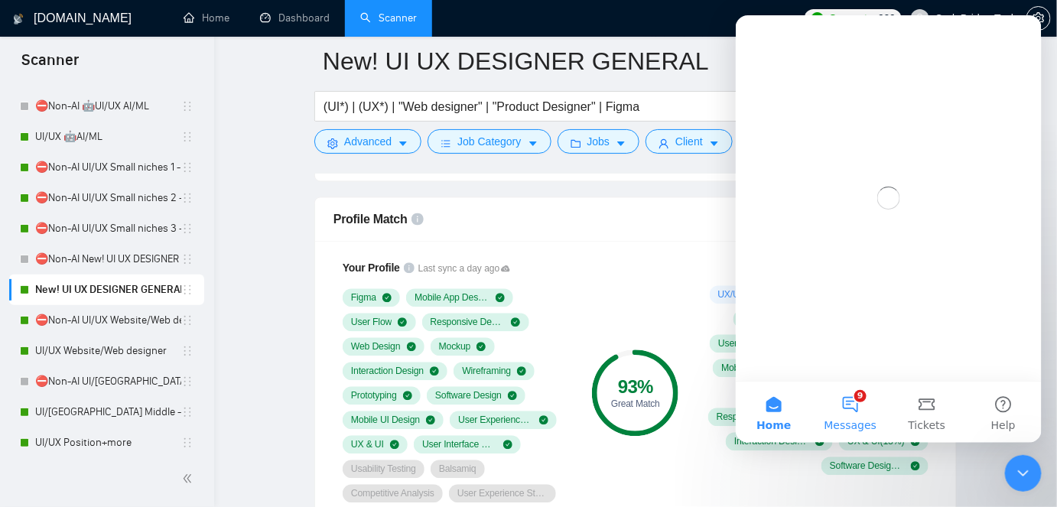
click at [856, 419] on span "Messages" at bounding box center [850, 424] width 53 height 11
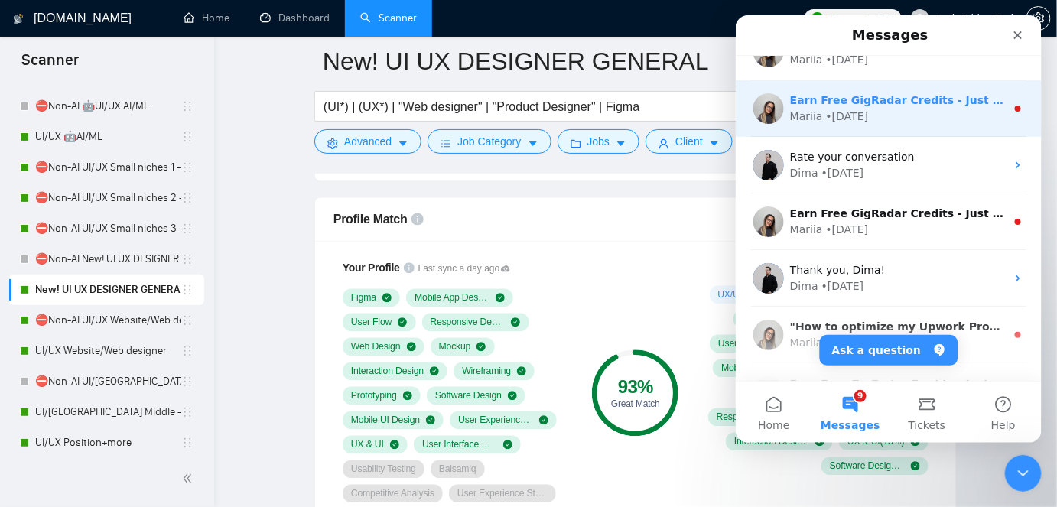
scroll to position [208, 0]
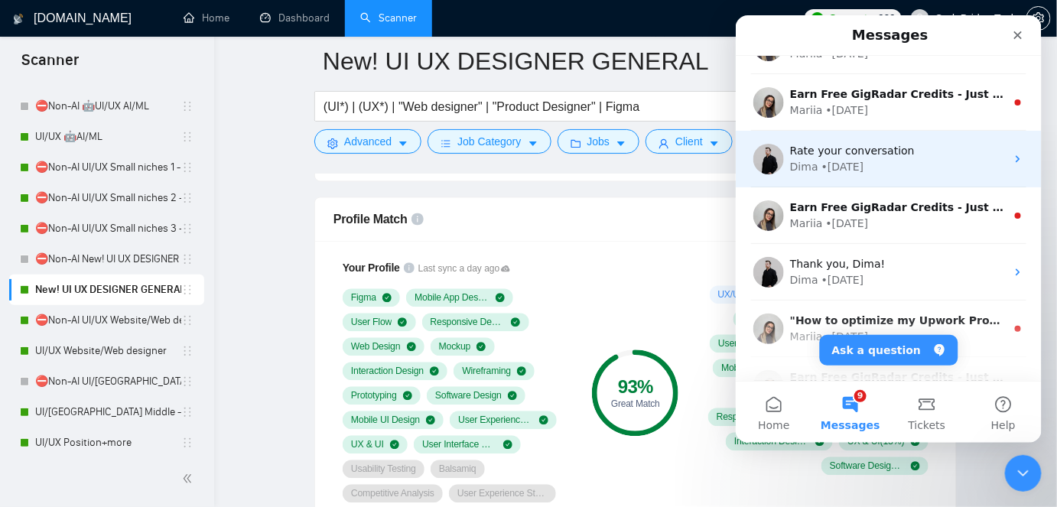
click at [880, 165] on div "Dima • [DATE]" at bounding box center [897, 166] width 216 height 16
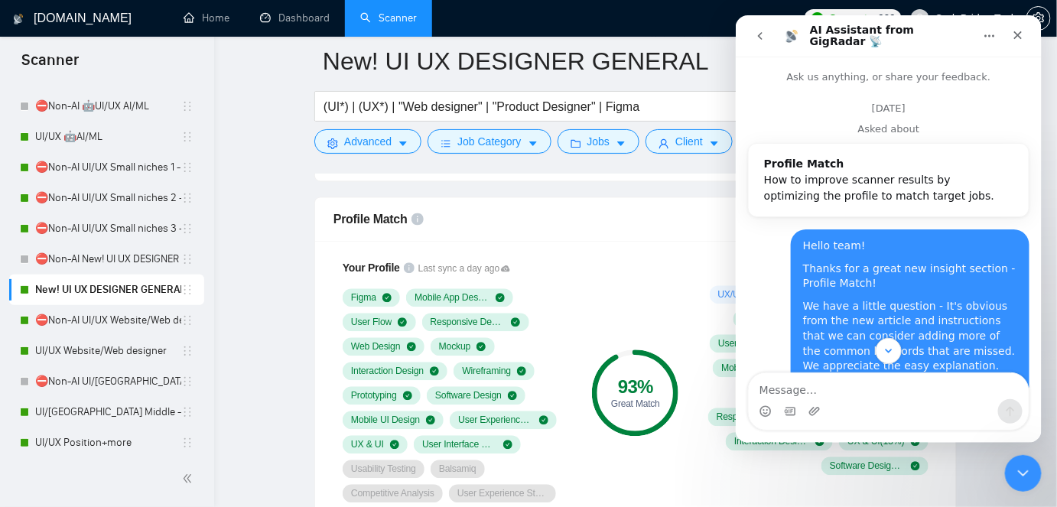
scroll to position [69, 0]
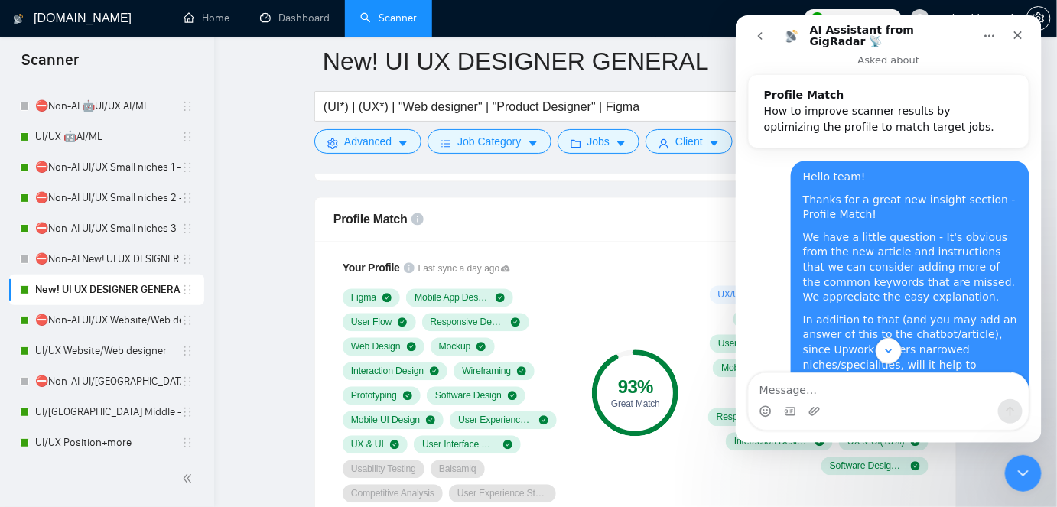
click at [766, 41] on button "go back" at bounding box center [759, 35] width 29 height 29
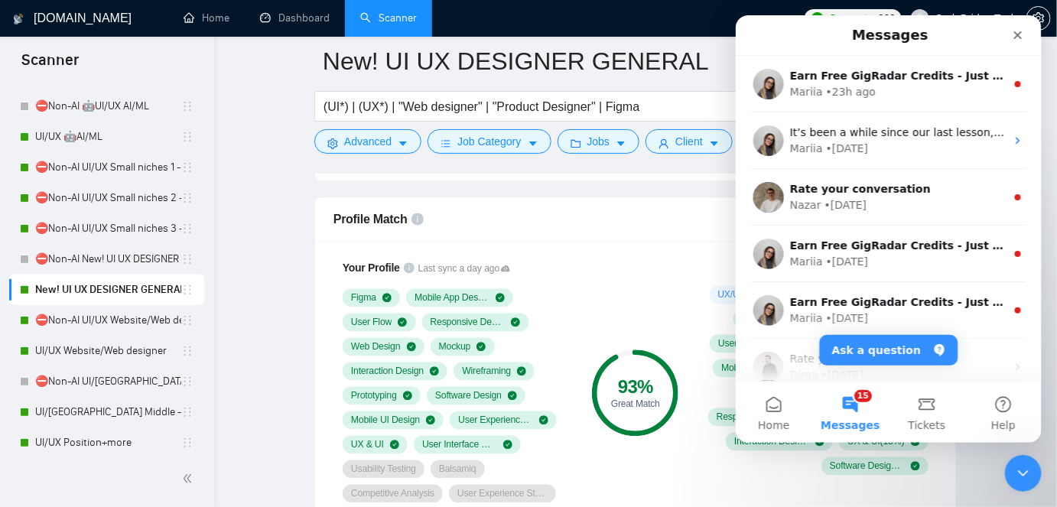
scroll to position [0, 0]
click at [852, 339] on button "Ask a question" at bounding box center [888, 349] width 138 height 31
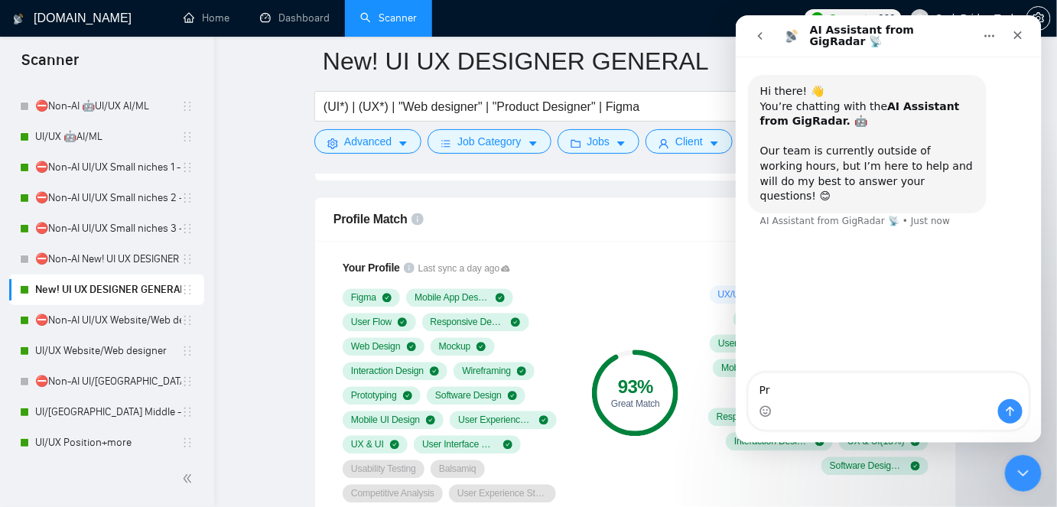
type textarea "P"
click at [757, 388] on textarea "Hello team, I hope you're doing well. We were wondering whether" at bounding box center [888, 370] width 280 height 57
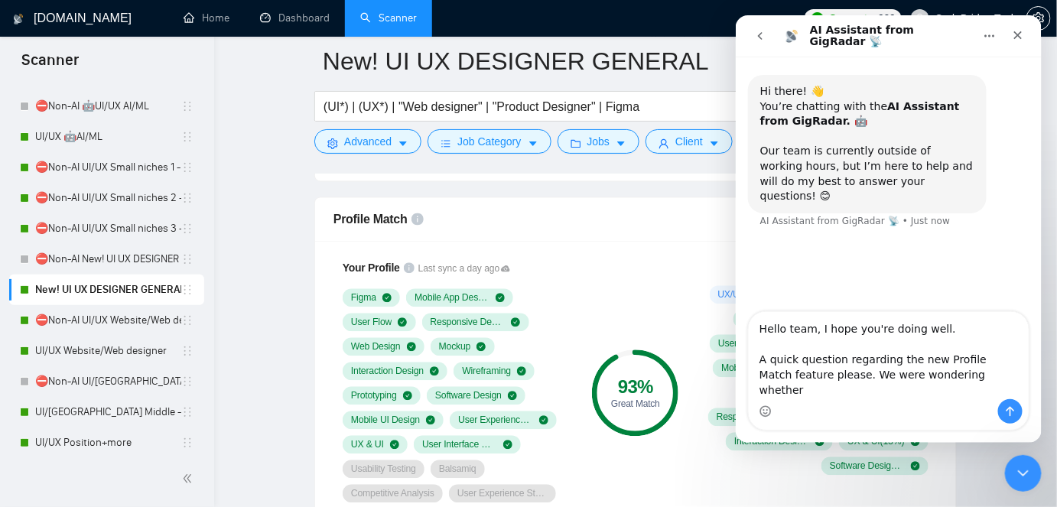
click at [978, 386] on textarea "Hello team, I hope you're doing well. A quick question regarding the new Profil…" at bounding box center [888, 354] width 280 height 87
drag, startPoint x: 978, startPoint y: 386, endPoint x: 952, endPoint y: 391, distance: 26.4
click at [952, 391] on textarea "Hello team, I hope you're doing well. A quick question regarding the new Profil…" at bounding box center [888, 354] width 280 height 87
click at [991, 389] on textarea "Hello team, I hope you're doing well. A quick question regarding the new Profil…" at bounding box center [888, 354] width 280 height 87
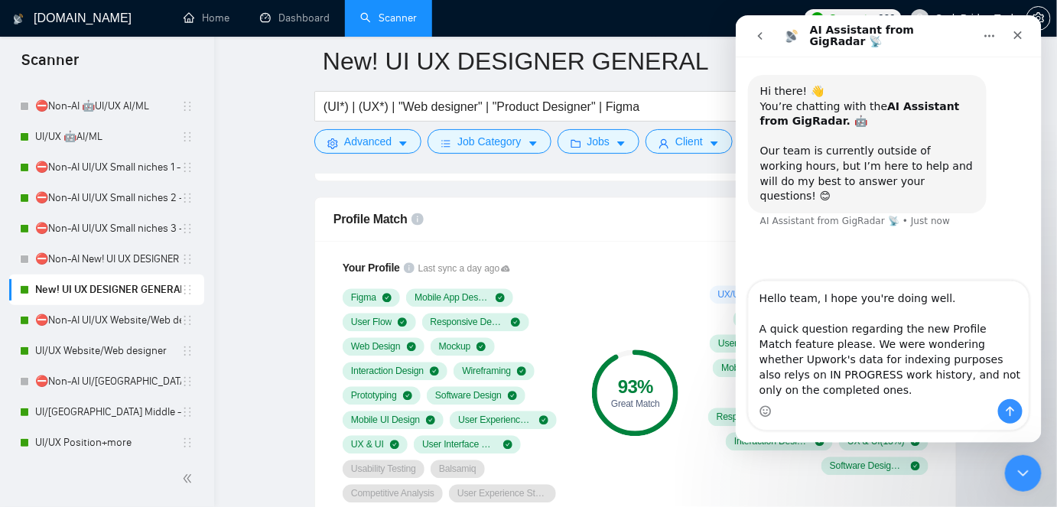
scroll to position [25, 0]
click at [831, 316] on textarea "Hello team, I hope you're doing well. A quick question regarding the new Profil…" at bounding box center [888, 340] width 280 height 118
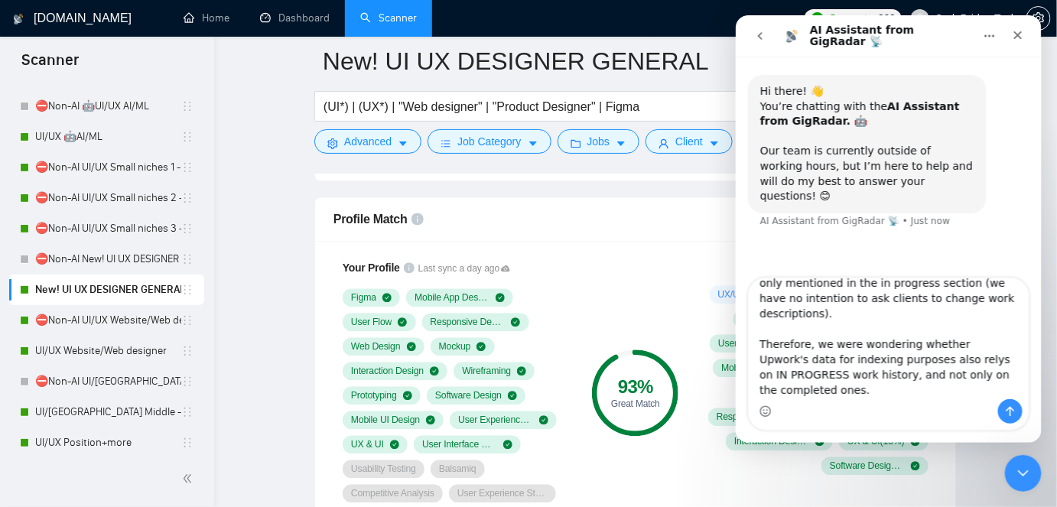
scroll to position [135, 0]
click at [871, 352] on textarea "Hello team, I hope you're doing well. A quick question regarding the new Profil…" at bounding box center [888, 338] width 280 height 121
click at [1006, 286] on textarea "Hello team, I hope you're doing well. A quick question regarding the new Profil…" at bounding box center [888, 338] width 280 height 121
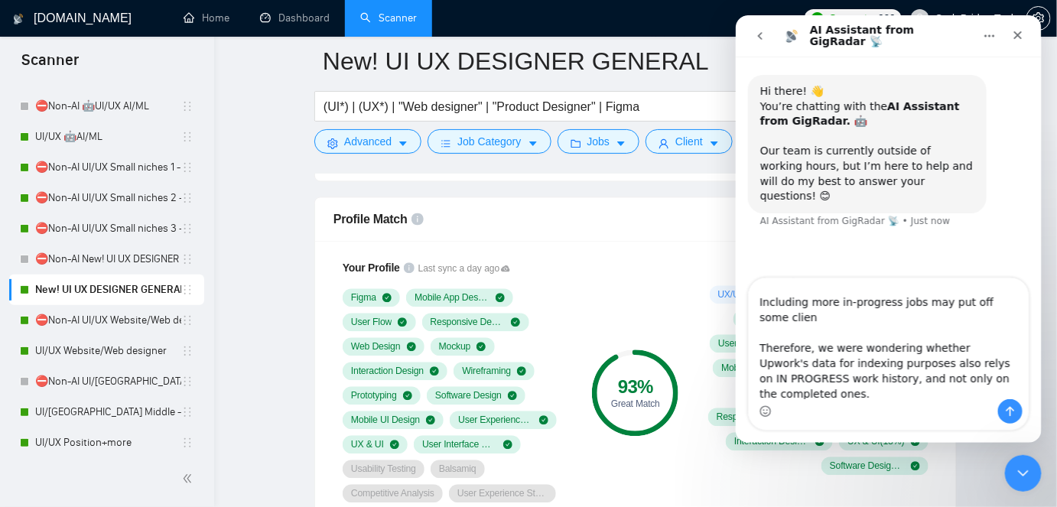
scroll to position [177, 0]
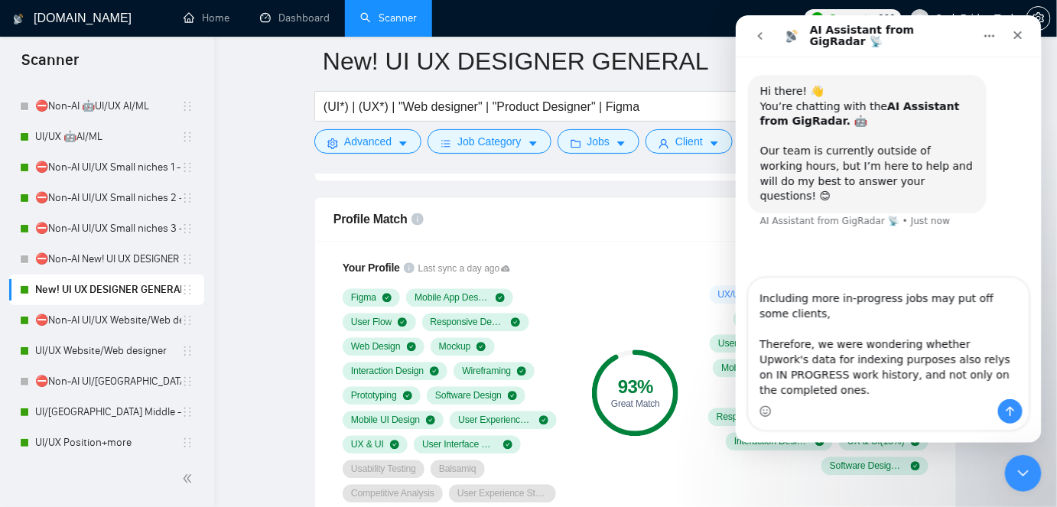
click at [752, 314] on textarea "Hello team, I hope you're doing well. A quick question regarding the new Profil…" at bounding box center [888, 338] width 280 height 121
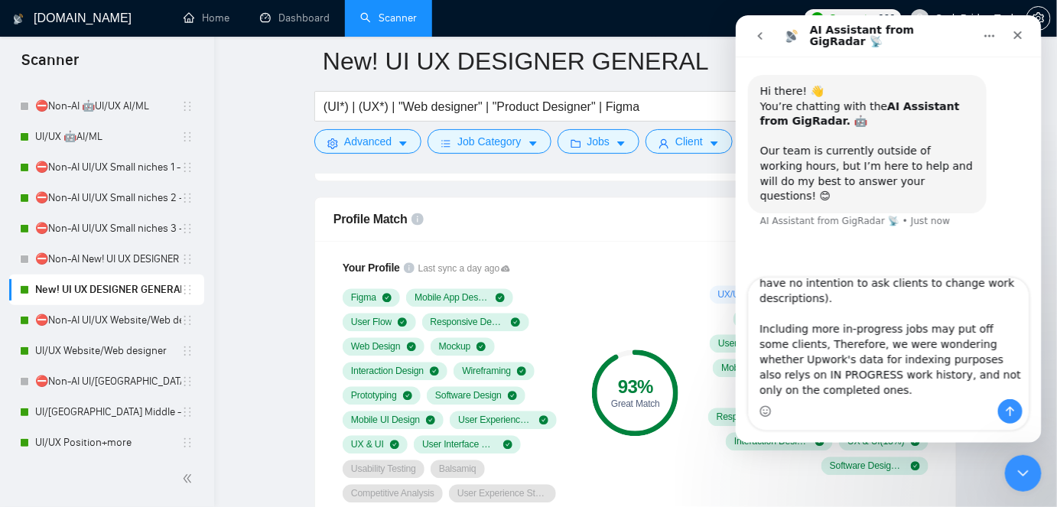
scroll to position [146, 0]
click at [796, 316] on textarea "Hello team, I hope you're doing well. A quick question regarding the new Profil…" at bounding box center [888, 338] width 280 height 121
click at [837, 316] on textarea "Hello team, I hope you're doing well. A quick question regarding the new Profil…" at bounding box center [888, 338] width 280 height 121
click at [843, 317] on textarea "Hello team, I hope you're doing well. A quick question regarding the new Profil…" at bounding box center [888, 338] width 280 height 121
drag, startPoint x: 848, startPoint y: 331, endPoint x: 910, endPoint y: 322, distance: 61.9
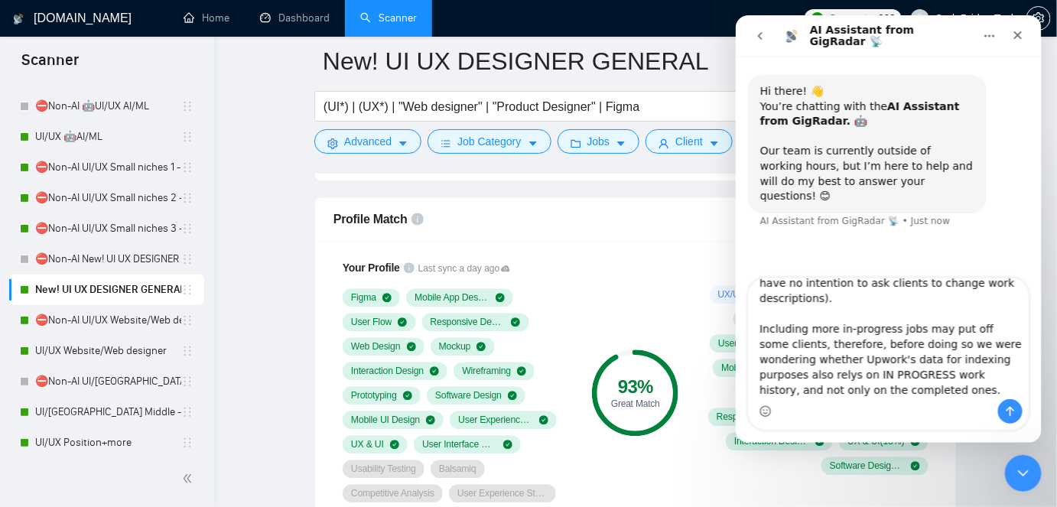
click at [910, 322] on textarea "Hello team, I hope you're doing well. A quick question regarding the new Profil…" at bounding box center [888, 338] width 280 height 121
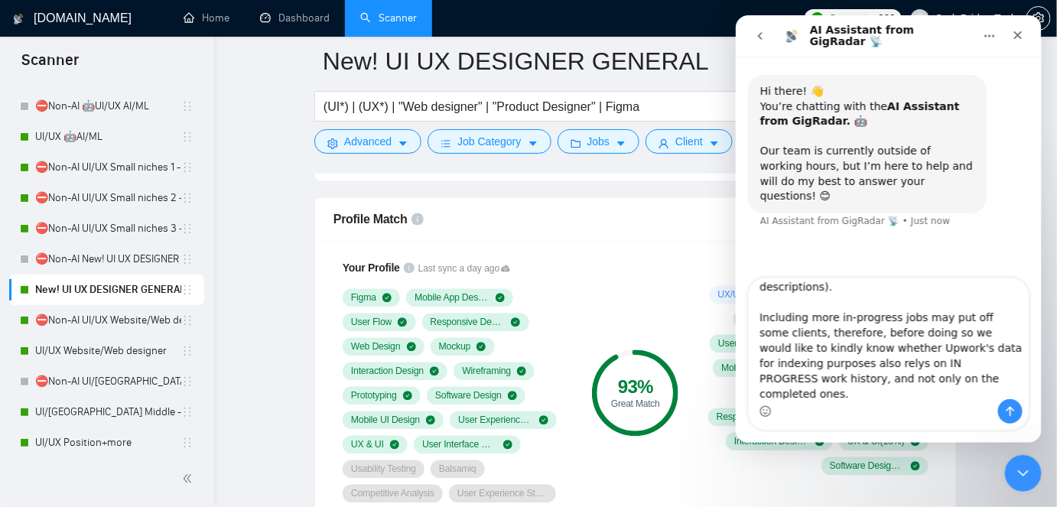
click at [864, 345] on textarea "Hello team, I hope you're doing well. A quick question regarding the new Profil…" at bounding box center [888, 338] width 280 height 121
click at [884, 347] on textarea "Hello team, I hope you're doing well. A quick question regarding the new Profil…" at bounding box center [888, 338] width 280 height 121
click at [948, 343] on textarea "Hello team, I hope you're doing well. A quick question regarding the new Profil…" at bounding box center [888, 338] width 280 height 121
click at [836, 363] on textarea "Hello team, I hope you're doing well. A quick question regarding the new Profil…" at bounding box center [888, 338] width 280 height 121
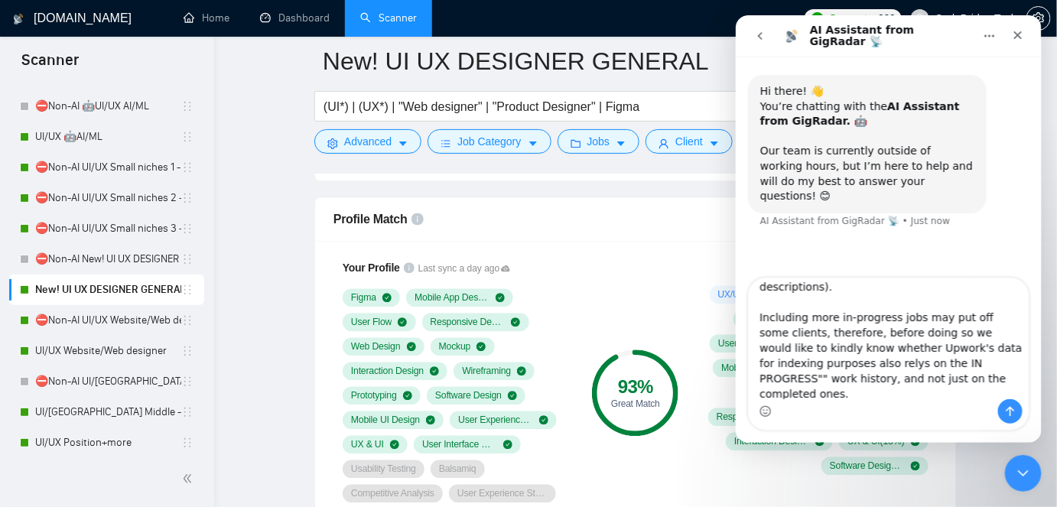
click at [978, 363] on textarea "Hello team, I hope you're doing well. A quick question regarding the new Profil…" at bounding box center [888, 338] width 280 height 121
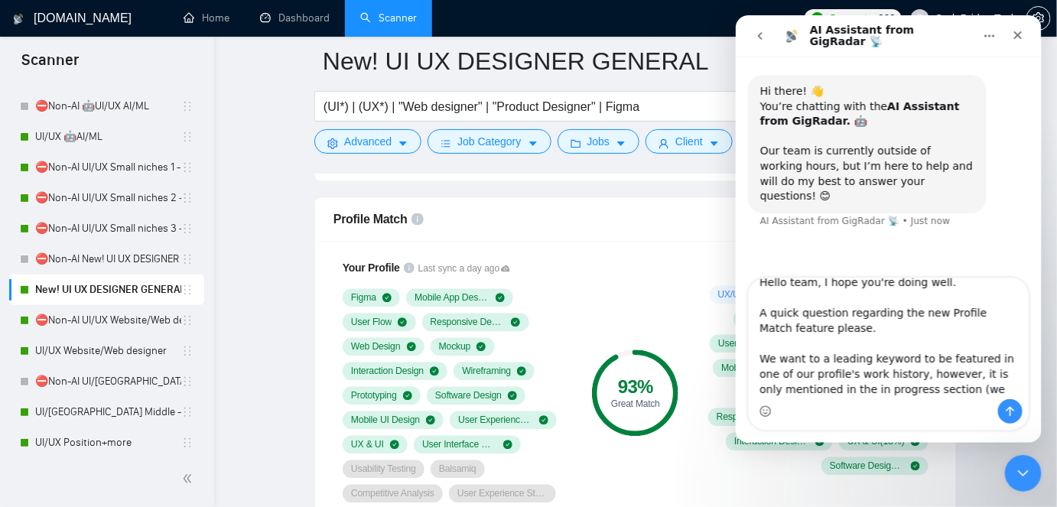
scroll to position [0, 0]
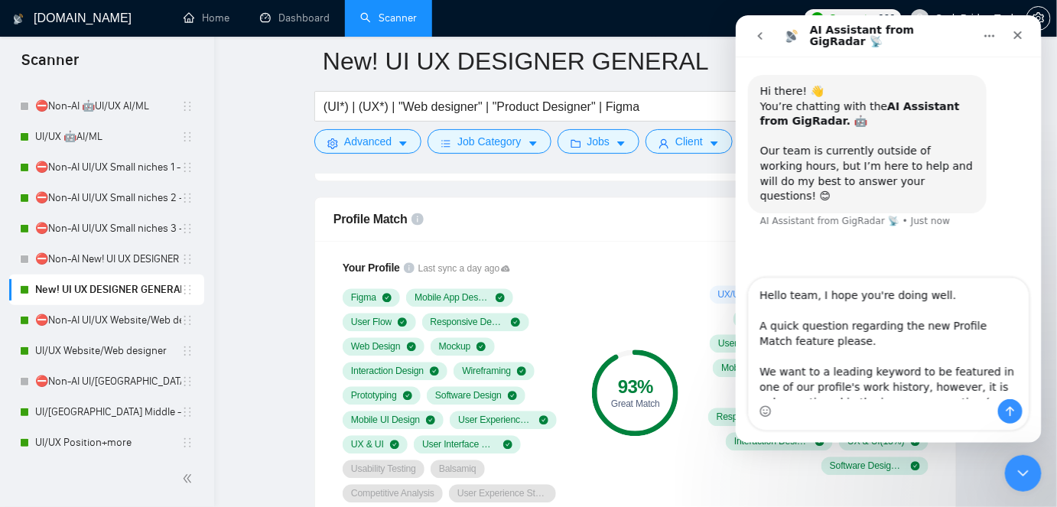
drag, startPoint x: 874, startPoint y: 295, endPoint x: 944, endPoint y: 294, distance: 69.6
click at [944, 294] on textarea "Hello team, I hope you're doing well. A quick question regarding the new Profil…" at bounding box center [888, 338] width 280 height 121
click at [880, 291] on textarea "Hello team, I hope you're doing well. A quick question regarding the new Profil…" at bounding box center [888, 338] width 280 height 121
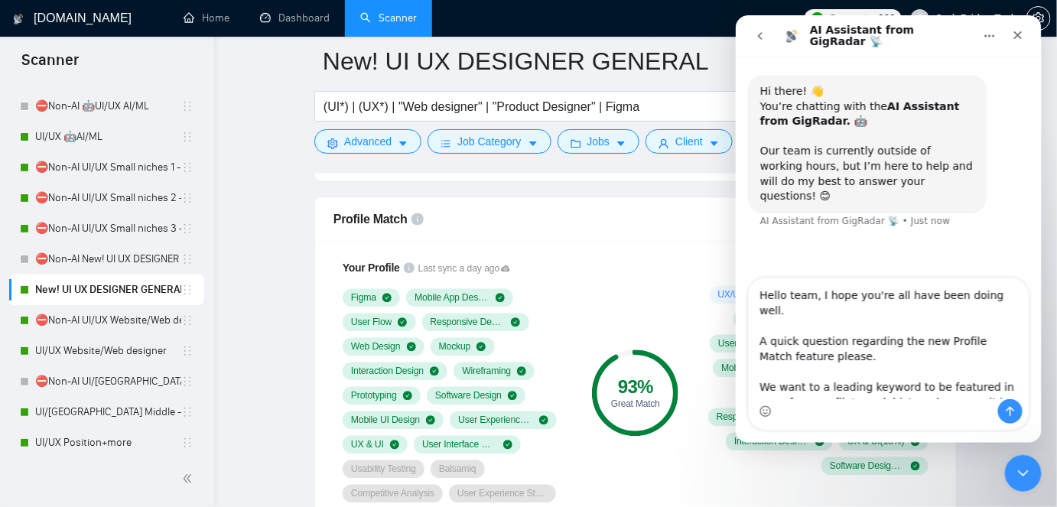
type textarea "Hello team, I hope you're all have been doing well. A quick question regarding …"
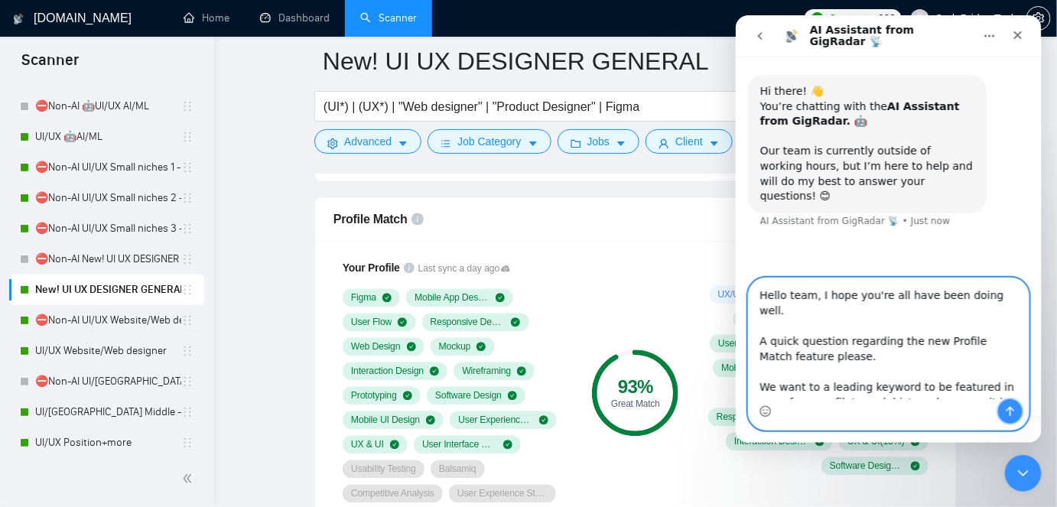
click at [1001, 408] on button "Send a message…" at bounding box center [1009, 411] width 24 height 24
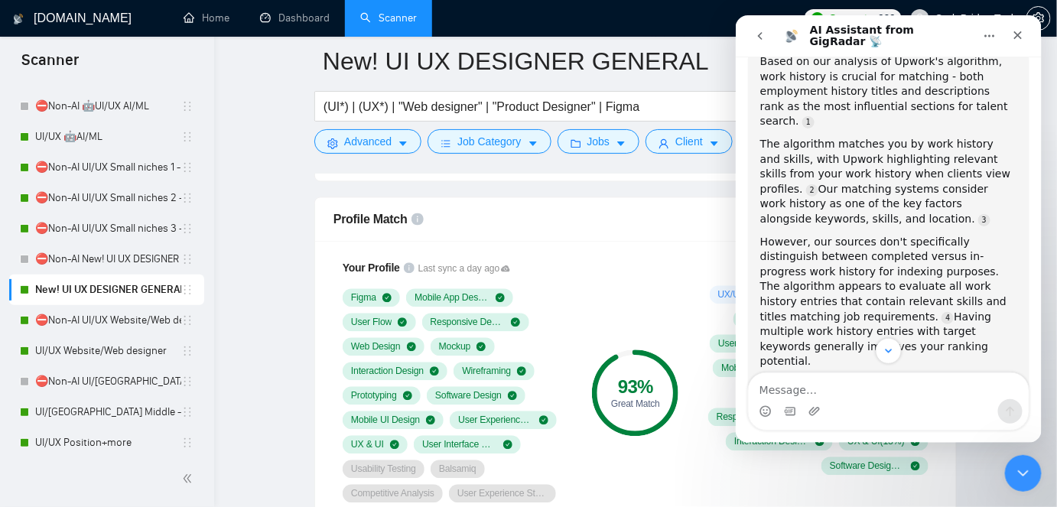
scroll to position [575, 0]
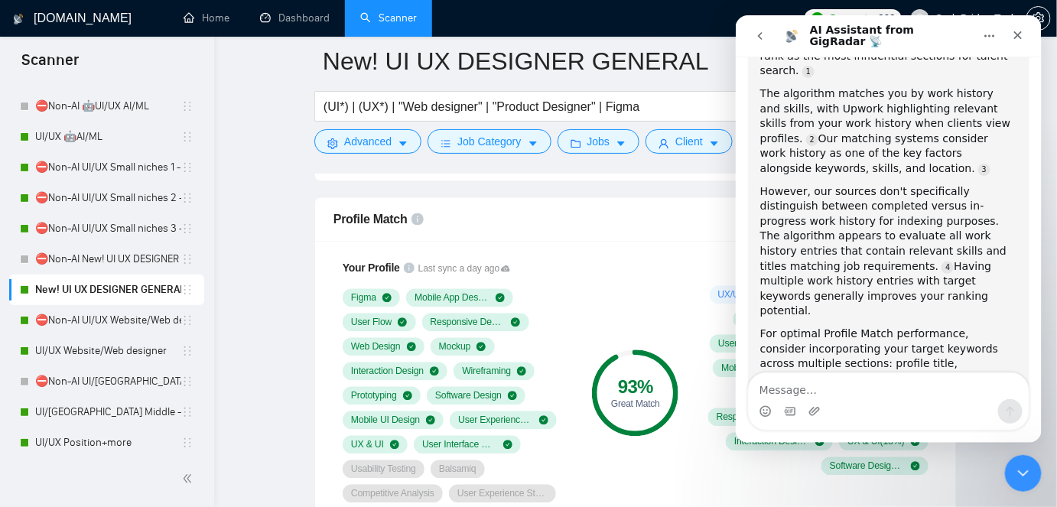
click at [846, 388] on textarea "Message…" at bounding box center [888, 386] width 280 height 26
type textarea "no, a human will know better)"
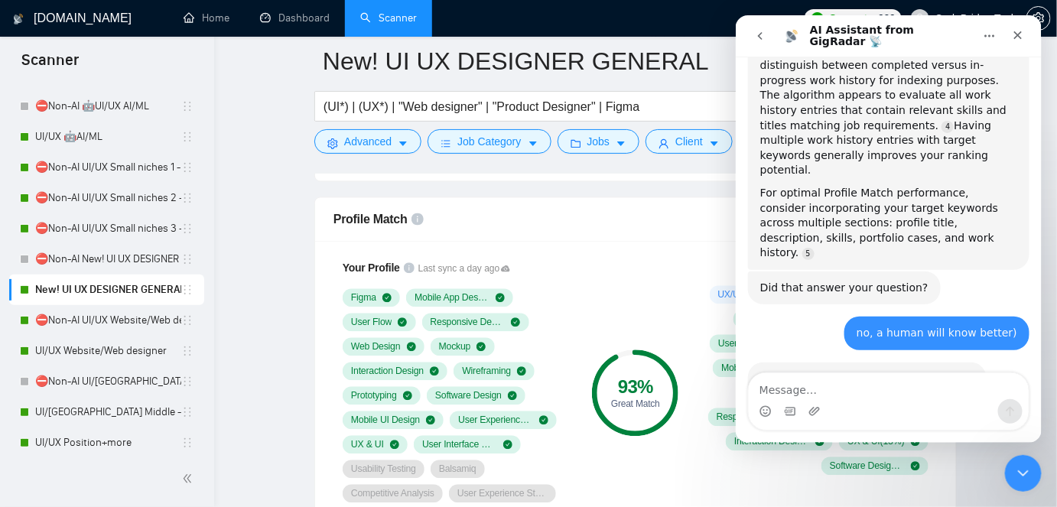
scroll to position [726, 0]
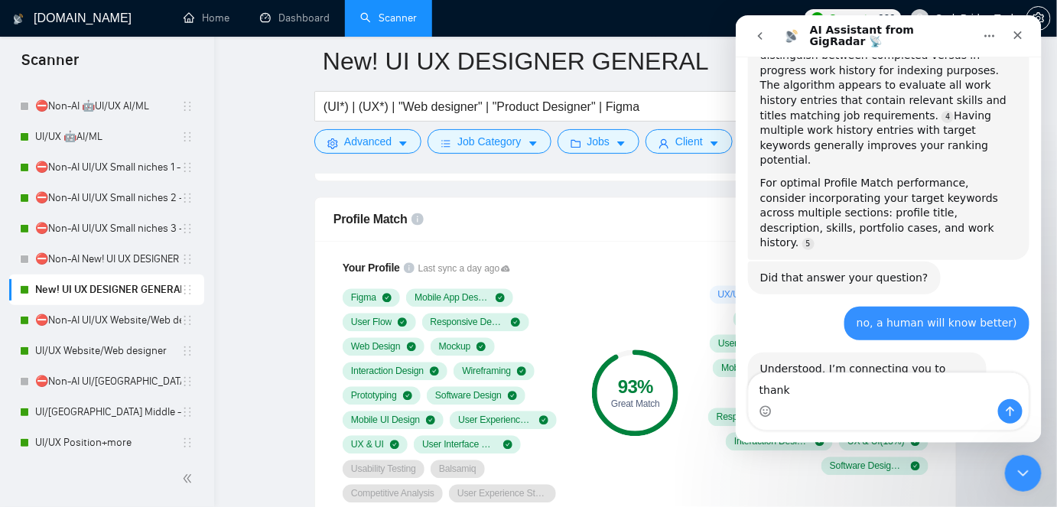
type textarea "thanks"
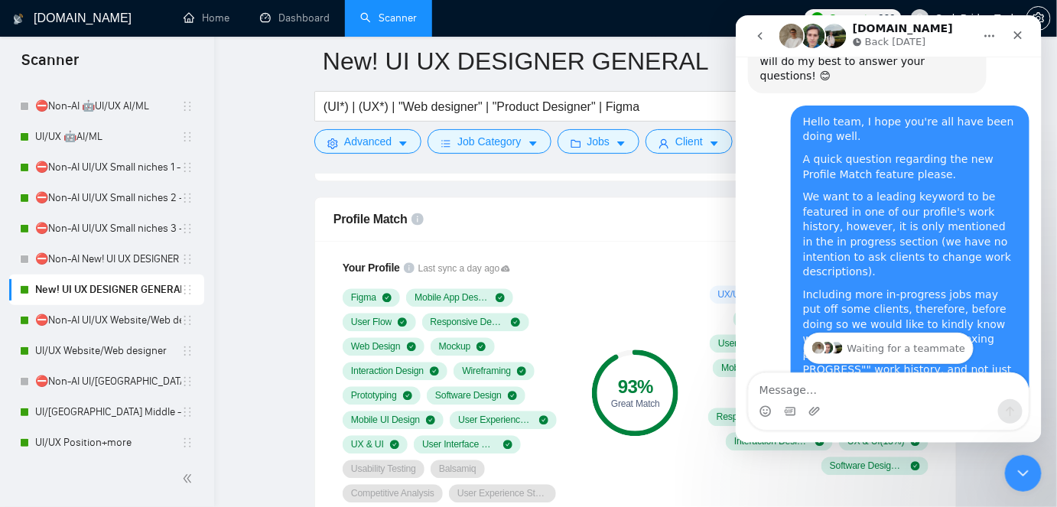
scroll to position [138, 0]
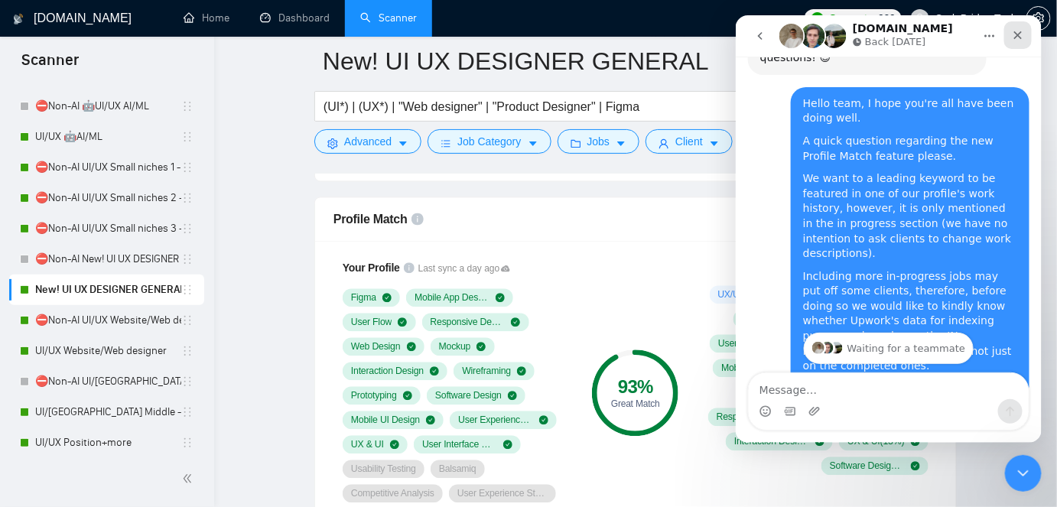
click at [1007, 30] on div "Close" at bounding box center [1018, 35] width 28 height 28
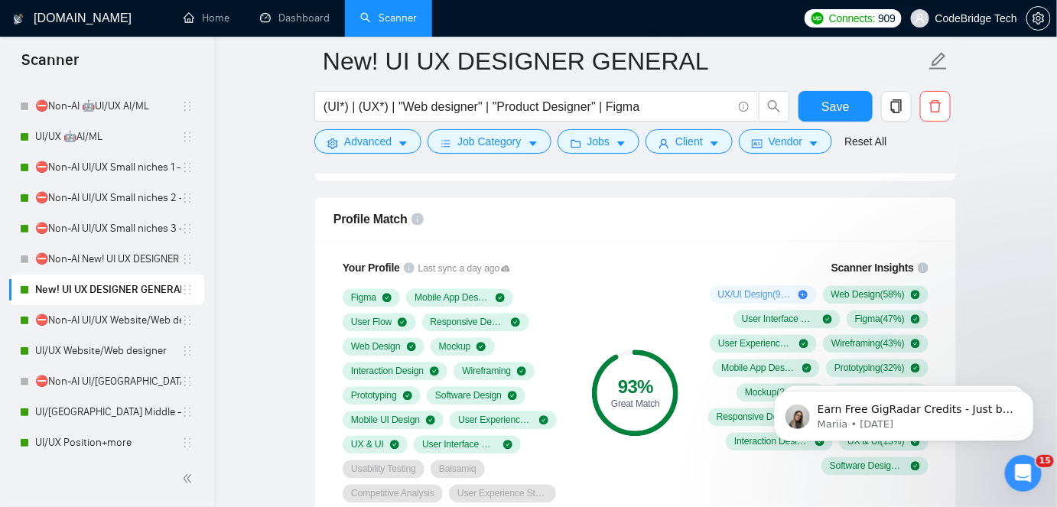
scroll to position [0, 0]
